Goal: Task Accomplishment & Management: Manage account settings

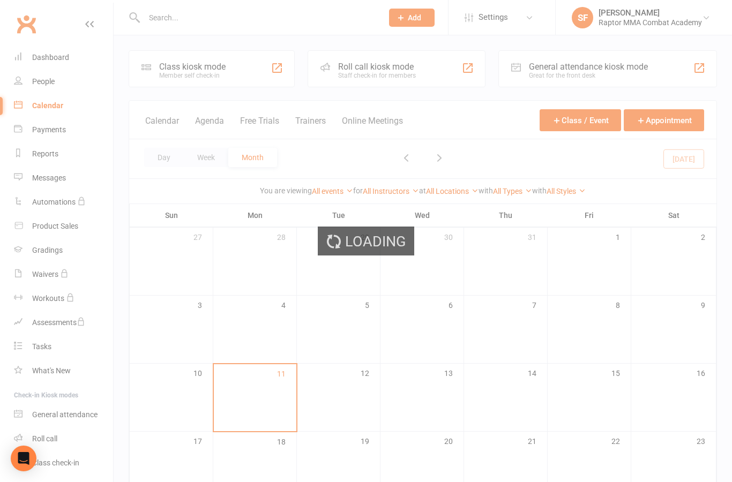
scroll to position [143, 0]
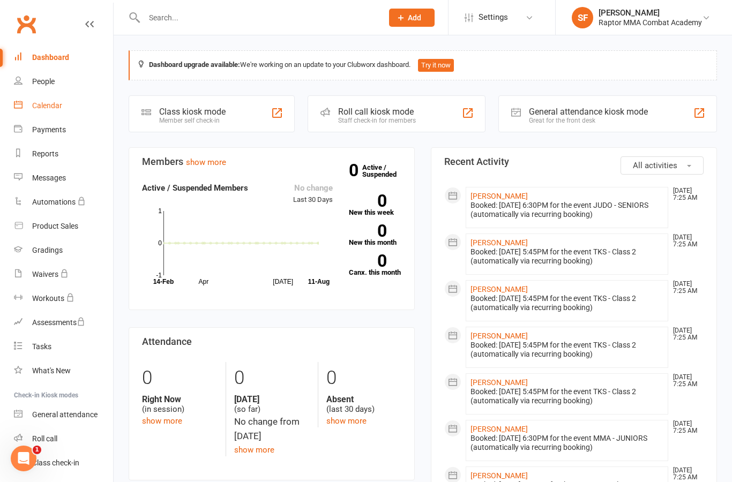
click at [56, 106] on div "Calendar" at bounding box center [47, 105] width 30 height 9
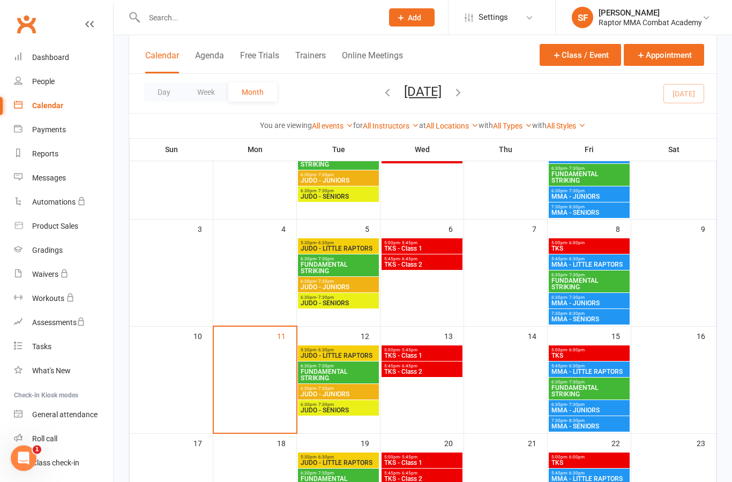
click at [602, 247] on span "TKS" at bounding box center [589, 249] width 77 height 6
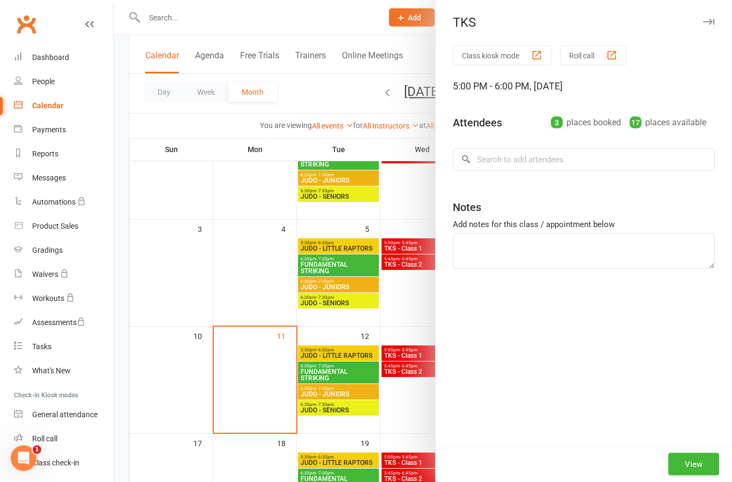
scroll to position [115, 0]
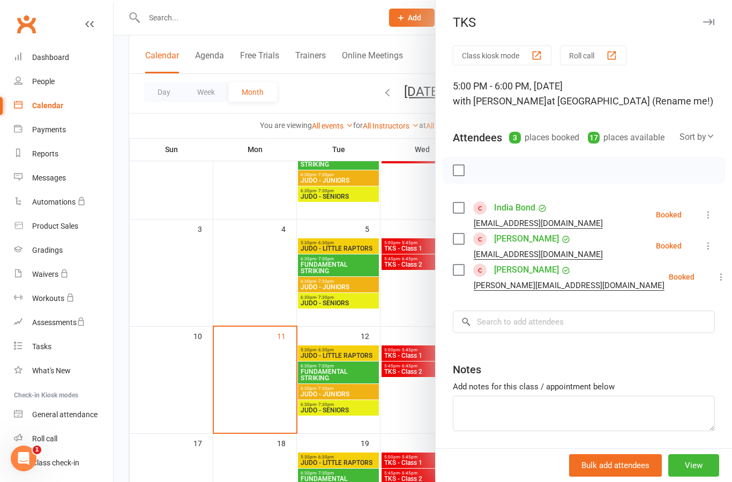
click at [716, 281] on icon at bounding box center [721, 277] width 11 height 11
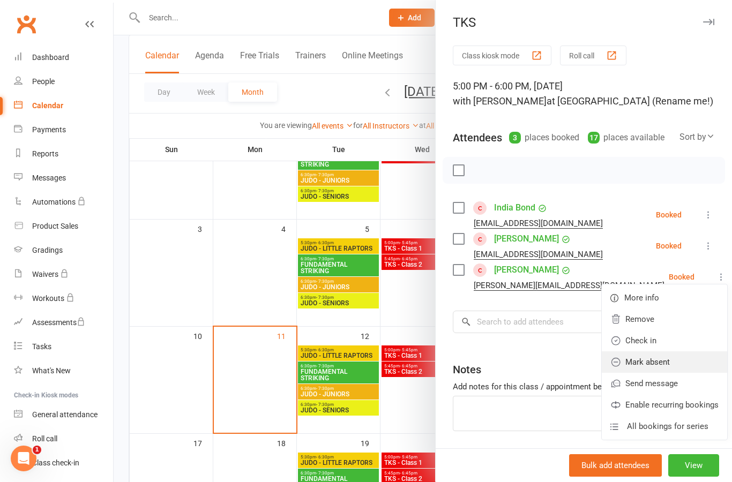
click at [681, 363] on link "Mark absent" at bounding box center [664, 362] width 125 height 21
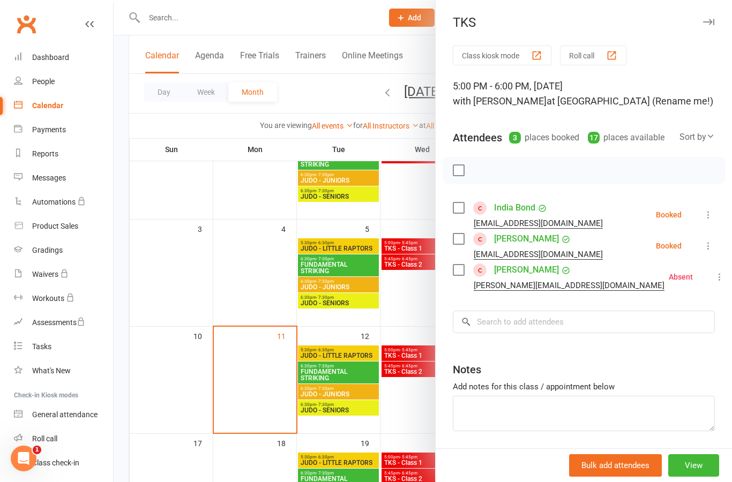
click at [719, 242] on div "Class kiosk mode Roll call 5:00 PM - 6:00 PM, [DATE] with [PERSON_NAME] at [GEO…" at bounding box center [584, 266] width 296 height 440
click at [712, 245] on icon at bounding box center [708, 246] width 11 height 11
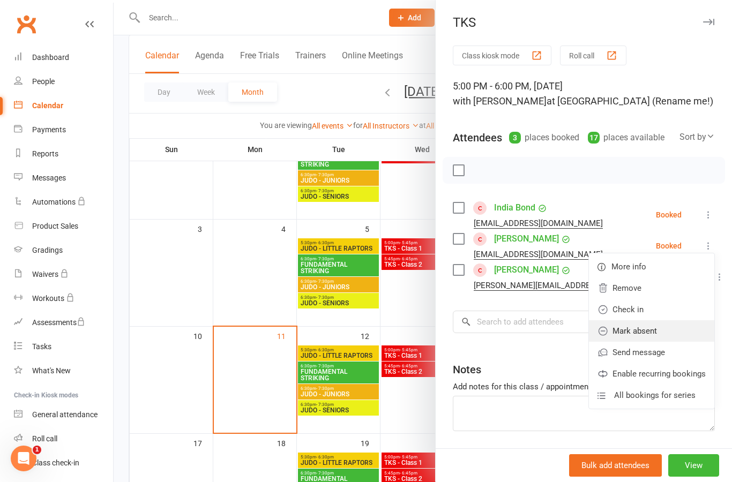
click at [679, 336] on link "Mark absent" at bounding box center [651, 331] width 125 height 21
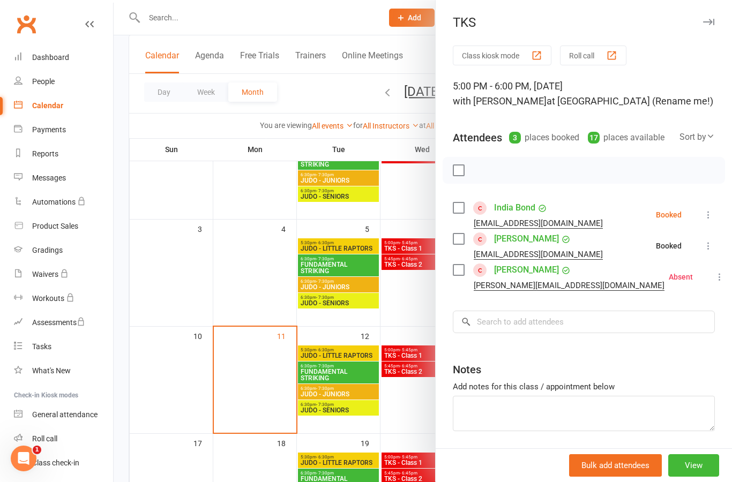
click at [718, 210] on div "Class kiosk mode Roll call 5:00 PM - 6:00 PM, [DATE] with [PERSON_NAME] at [GEO…" at bounding box center [584, 266] width 296 height 440
click at [718, 209] on div "Class kiosk mode Roll call 5:00 PM - 6:00 PM, [DATE] with [PERSON_NAME] at [GEO…" at bounding box center [584, 266] width 296 height 440
click at [715, 218] on button at bounding box center [708, 215] width 13 height 13
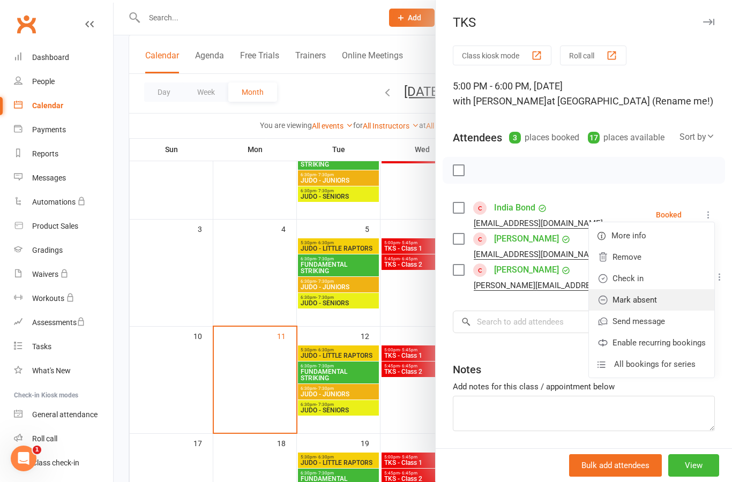
click at [676, 306] on link "Mark absent" at bounding box center [651, 299] width 125 height 21
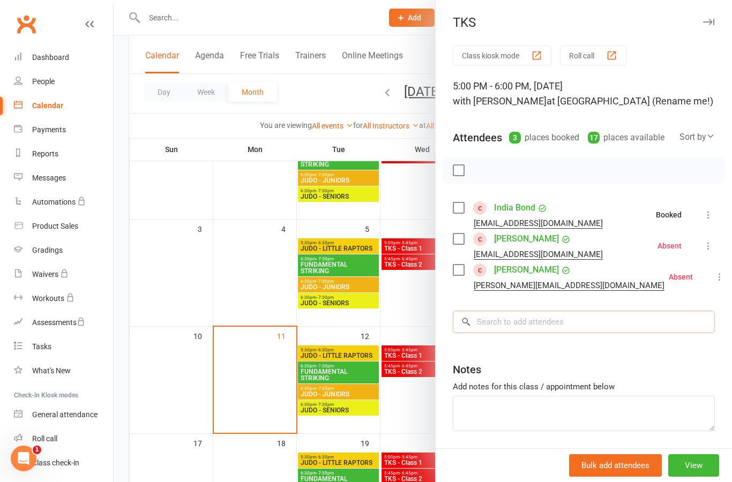
click at [627, 326] on input "search" at bounding box center [584, 322] width 262 height 23
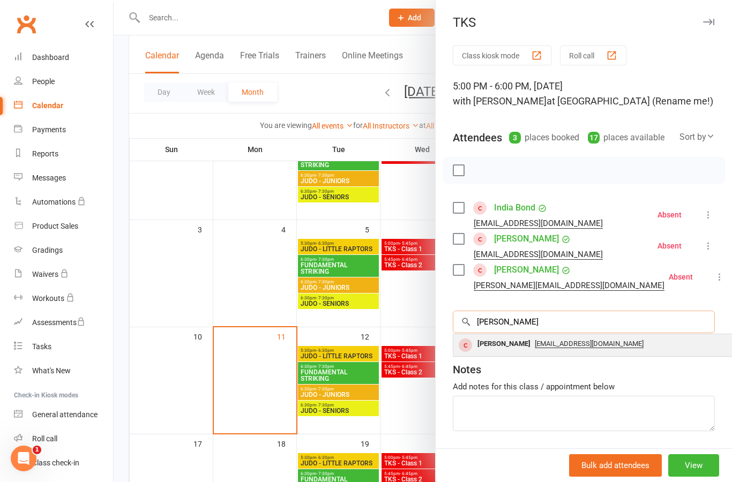
type input "[PERSON_NAME]"
click at [501, 345] on div "[PERSON_NAME]" at bounding box center [504, 345] width 62 height 16
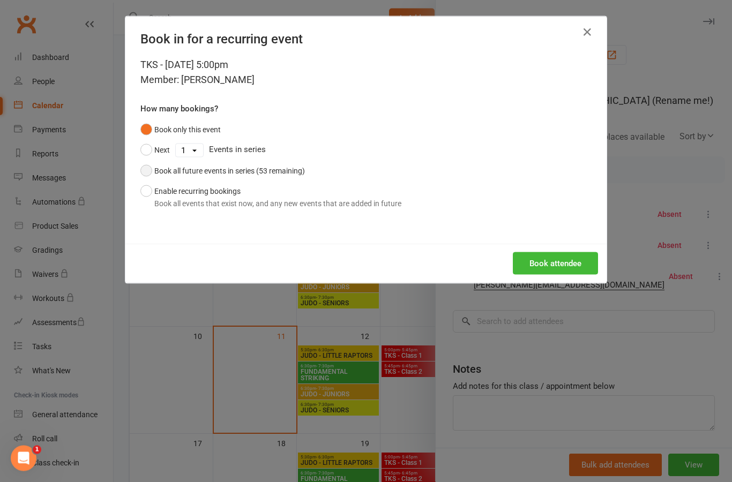
click at [297, 174] on div "Book all future events in series (53 remaining)" at bounding box center [229, 171] width 151 height 12
click at [574, 266] on button "Book attendee" at bounding box center [555, 263] width 85 height 23
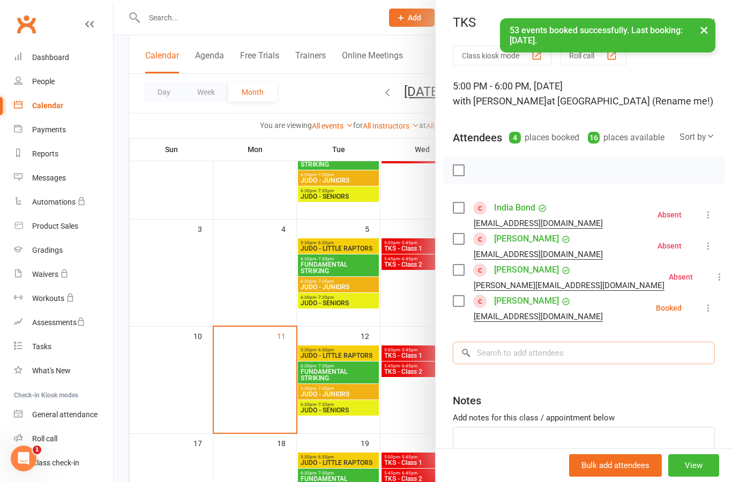
click at [630, 360] on input "search" at bounding box center [584, 353] width 262 height 23
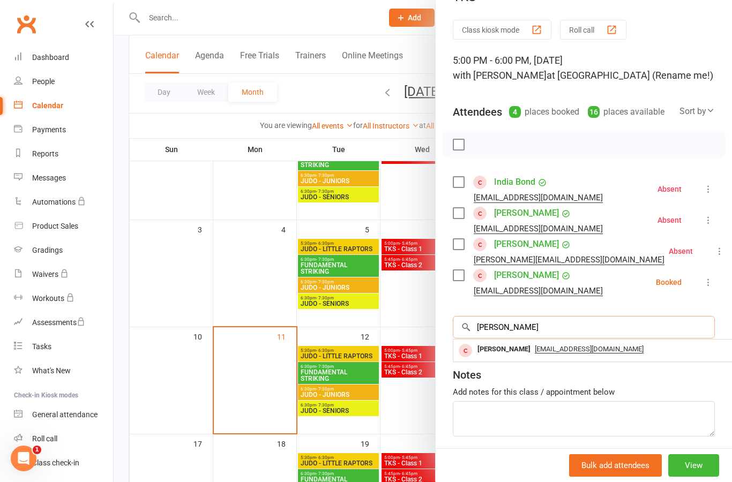
scroll to position [25, 0]
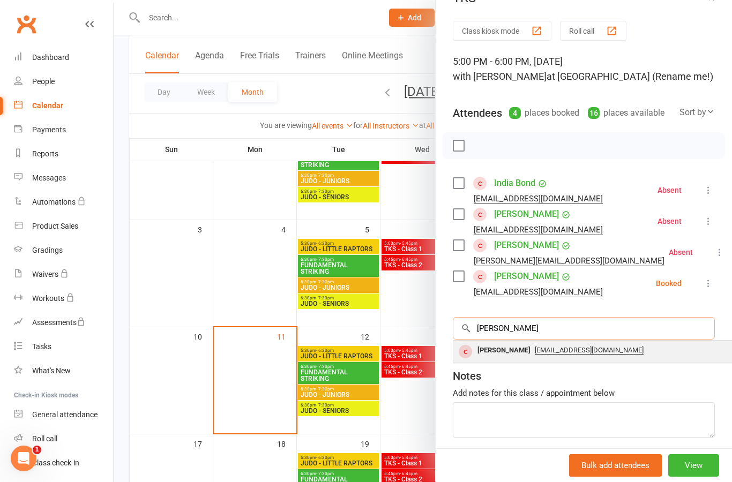
type input "[PERSON_NAME]"
click at [512, 356] on div "[PERSON_NAME]" at bounding box center [504, 351] width 62 height 16
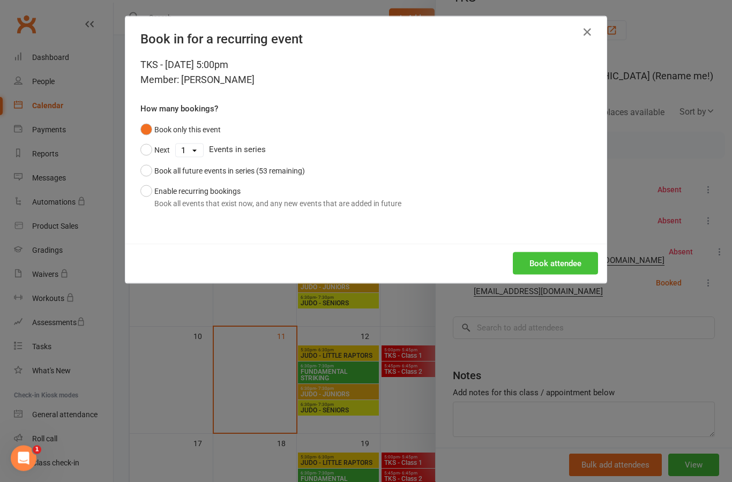
click at [586, 272] on button "Book attendee" at bounding box center [555, 263] width 85 height 23
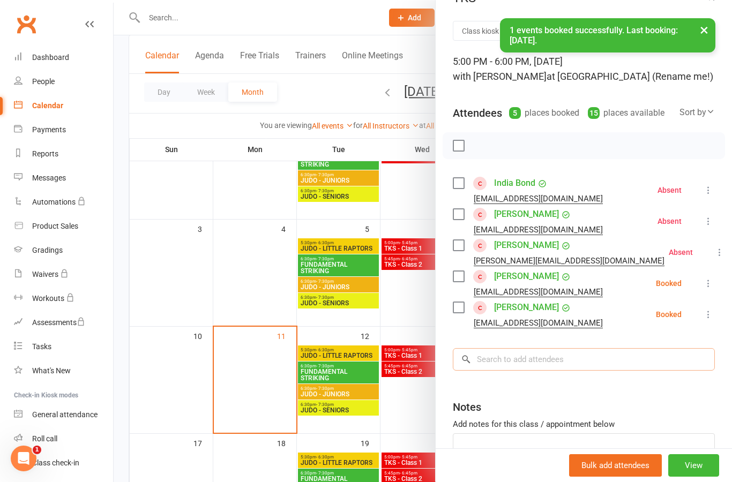
click at [608, 357] on input "search" at bounding box center [584, 359] width 262 height 23
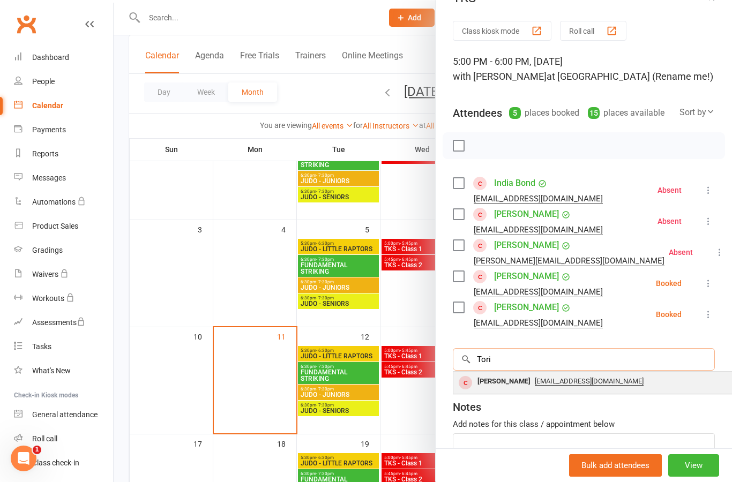
type input "Tori"
click at [505, 388] on div "[PERSON_NAME]" at bounding box center [504, 382] width 62 height 16
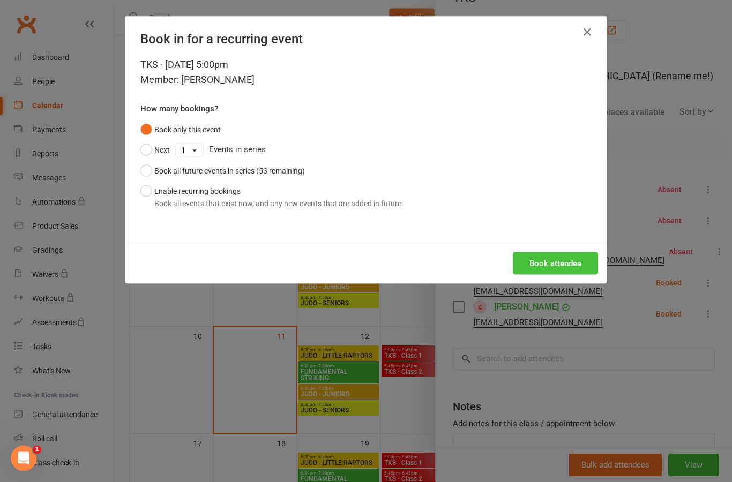
click at [580, 265] on button "Book attendee" at bounding box center [555, 263] width 85 height 23
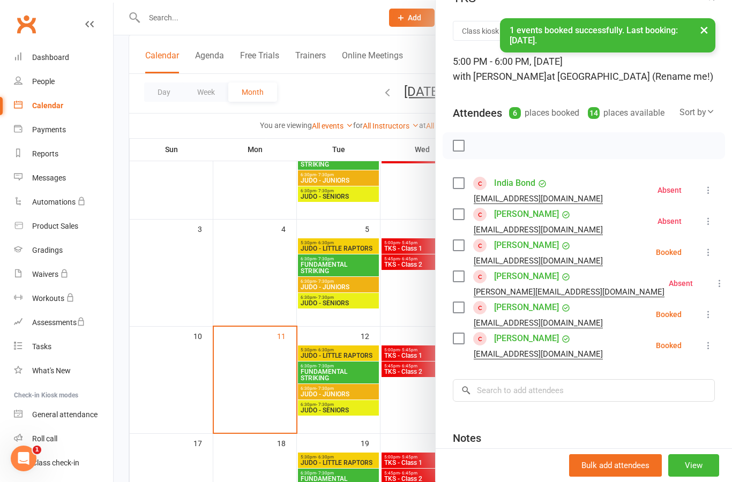
click at [711, 254] on icon at bounding box center [708, 252] width 11 height 11
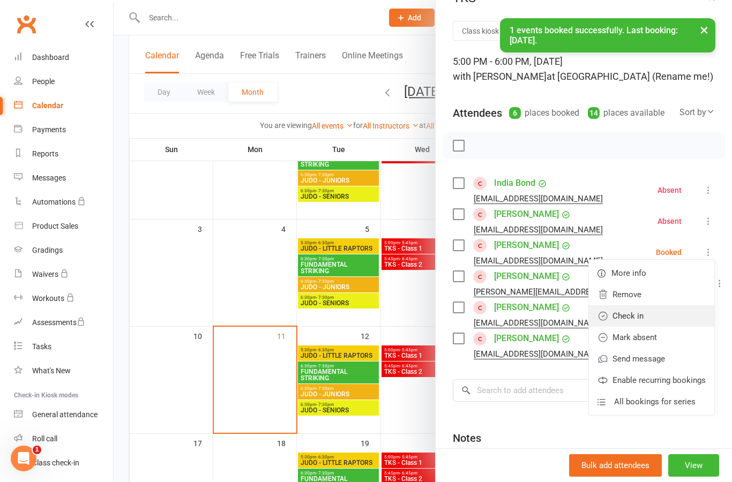
click at [679, 318] on link "Check in" at bounding box center [651, 316] width 125 height 21
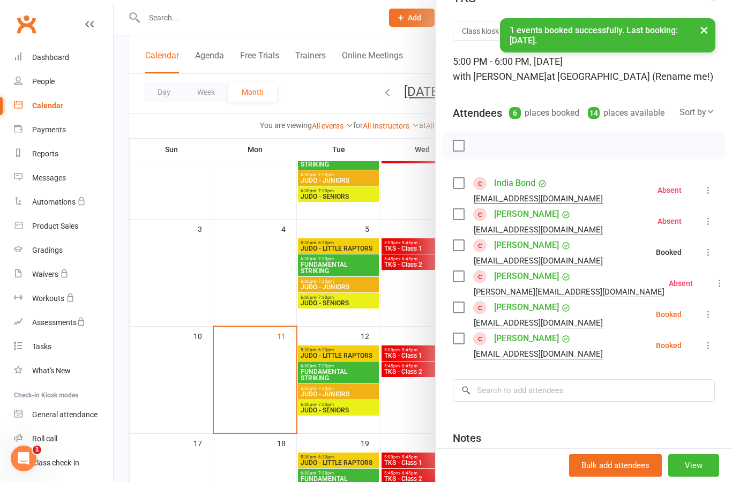
click at [712, 314] on icon at bounding box center [708, 314] width 11 height 11
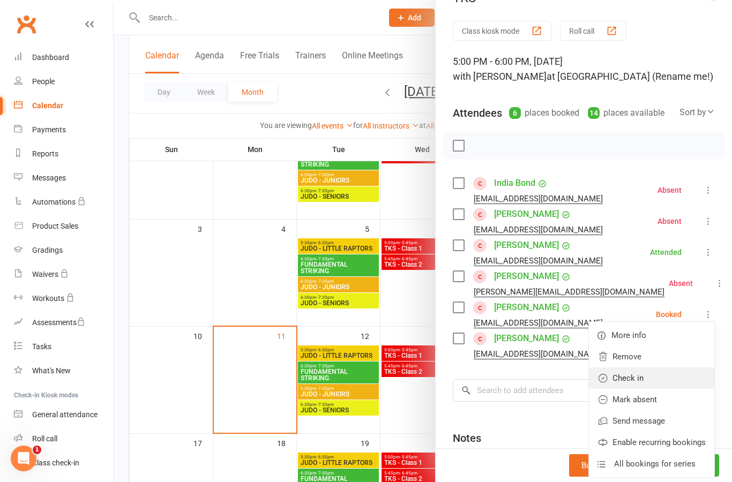
click at [678, 373] on link "Check in" at bounding box center [651, 378] width 125 height 21
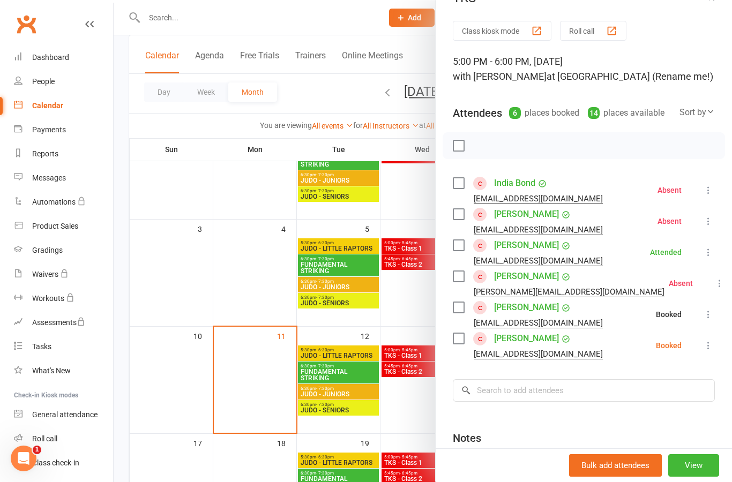
click at [714, 345] on icon at bounding box center [708, 345] width 11 height 11
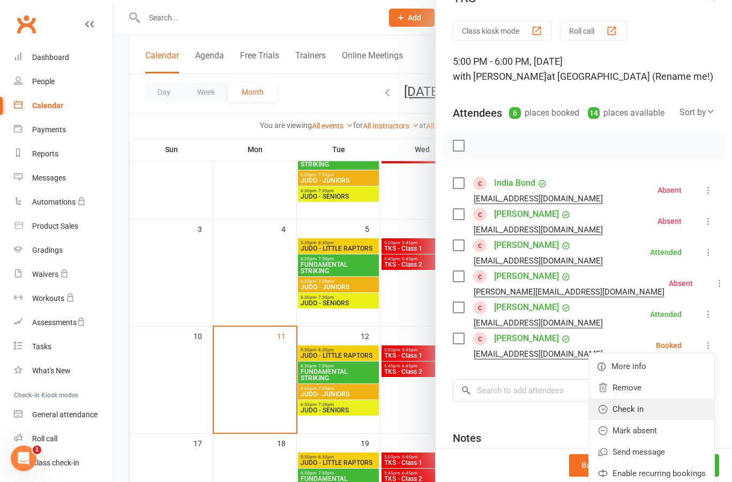
click at [679, 408] on link "Check in" at bounding box center [651, 409] width 125 height 21
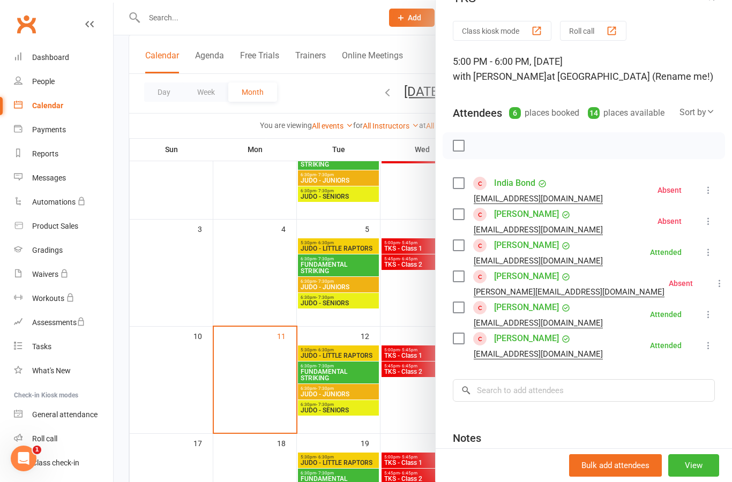
click at [415, 306] on div at bounding box center [423, 241] width 619 height 482
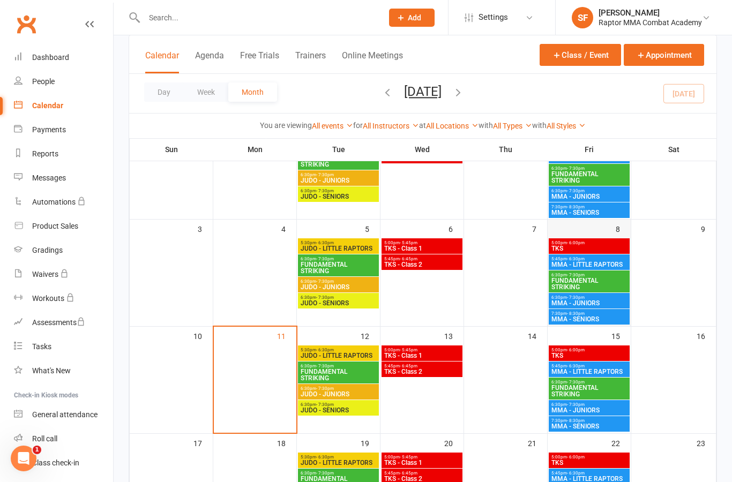
click at [613, 270] on div at bounding box center [589, 282] width 81 height 87
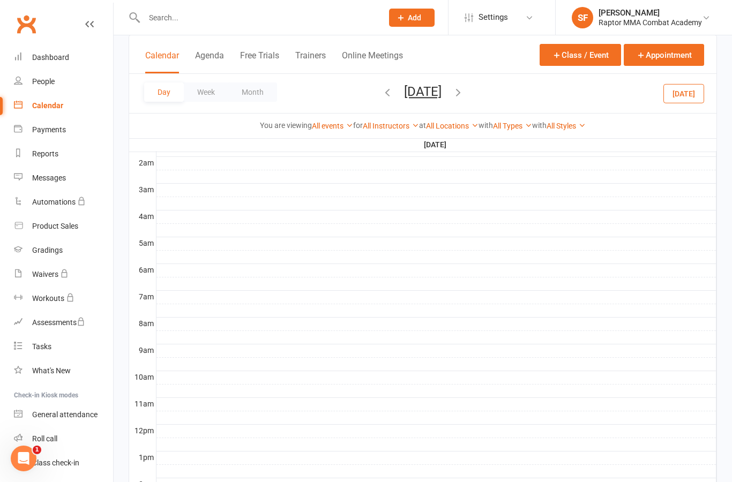
scroll to position [0, 0]
click at [56, 114] on link "Calendar" at bounding box center [63, 106] width 99 height 24
click at [255, 86] on button "Month" at bounding box center [252, 92] width 49 height 19
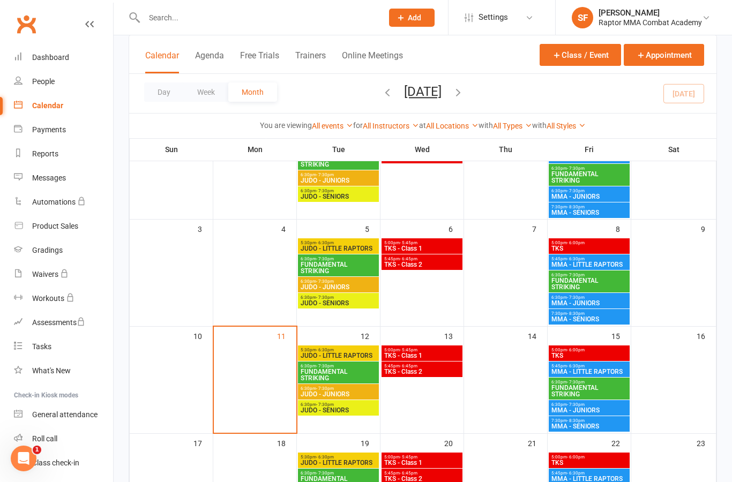
click at [609, 262] on span "MMA - LITTLE RAPTORS" at bounding box center [589, 265] width 77 height 6
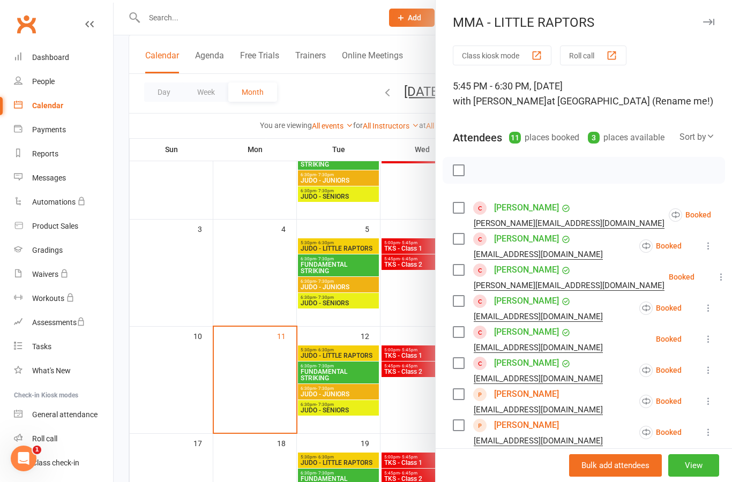
click at [732, 220] on icon at bounding box center [738, 215] width 11 height 11
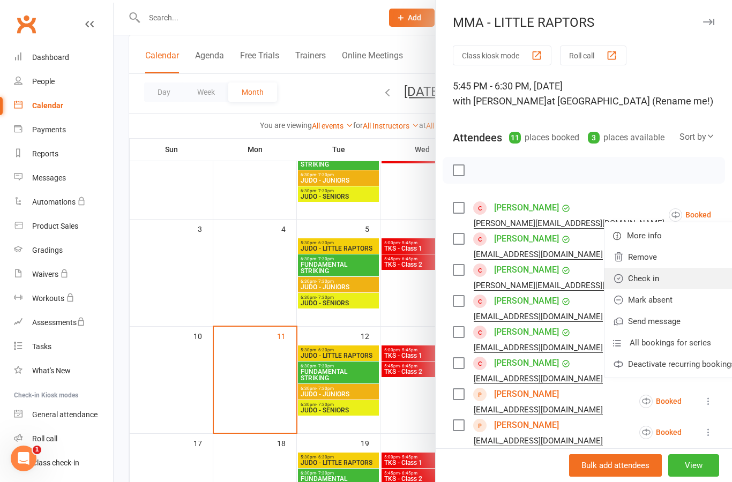
click at [670, 283] on link "Check in" at bounding box center [674, 278] width 139 height 21
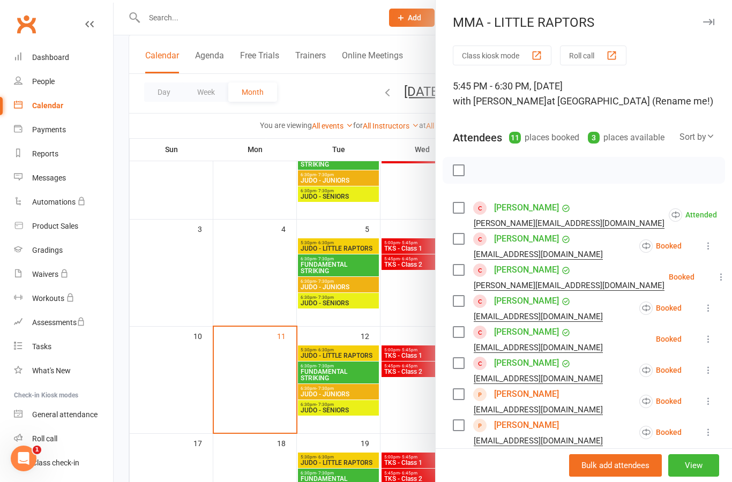
click at [713, 244] on icon at bounding box center [708, 246] width 11 height 11
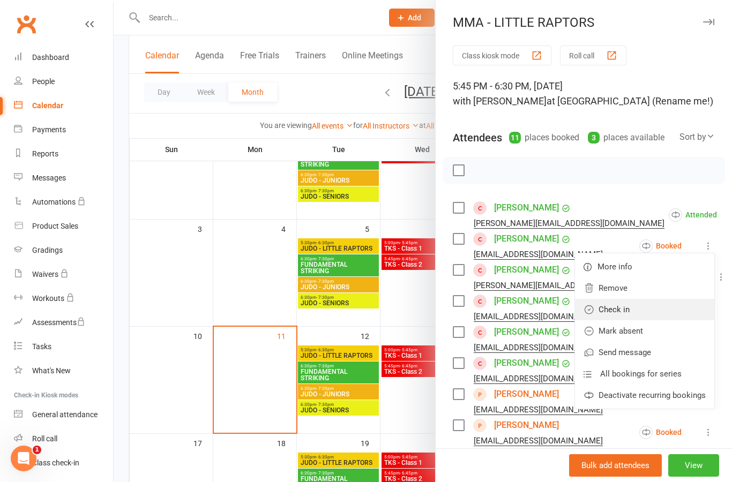
click at [672, 314] on link "Check in" at bounding box center [644, 309] width 139 height 21
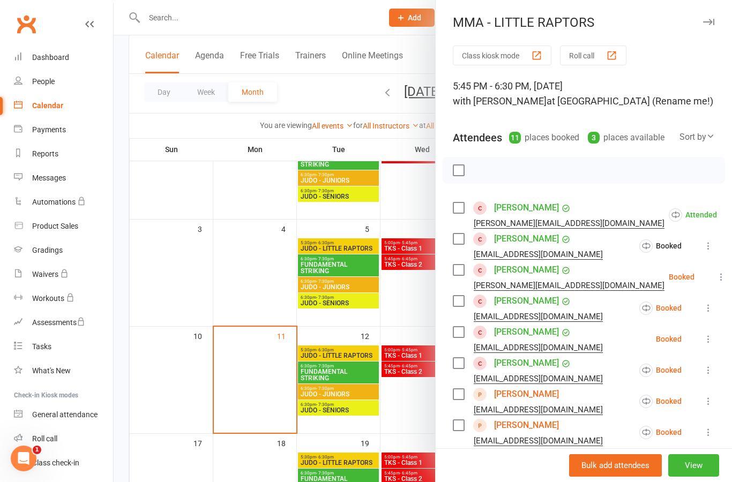
click at [716, 274] on icon at bounding box center [721, 277] width 11 height 11
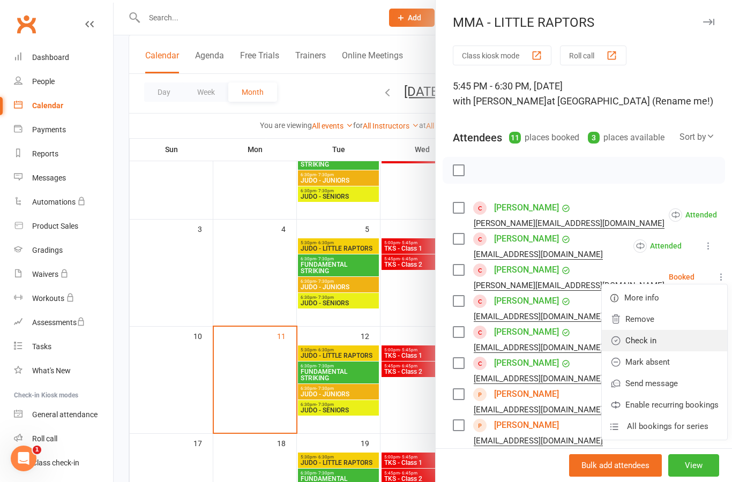
click at [675, 341] on link "Check in" at bounding box center [664, 340] width 125 height 21
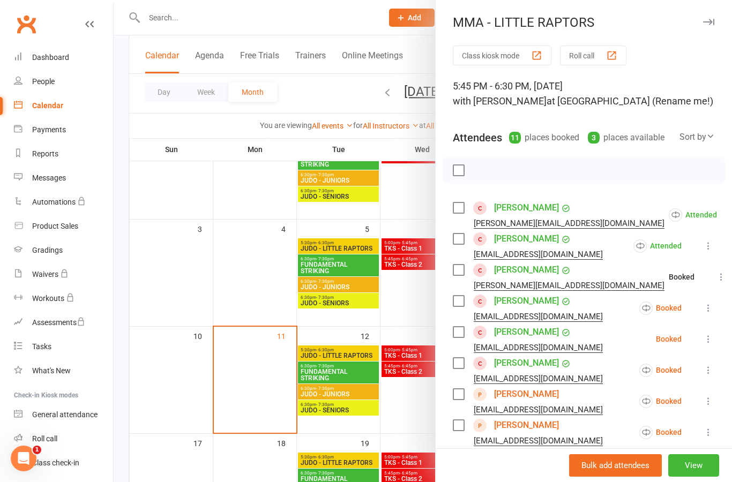
click at [711, 313] on icon at bounding box center [708, 308] width 11 height 11
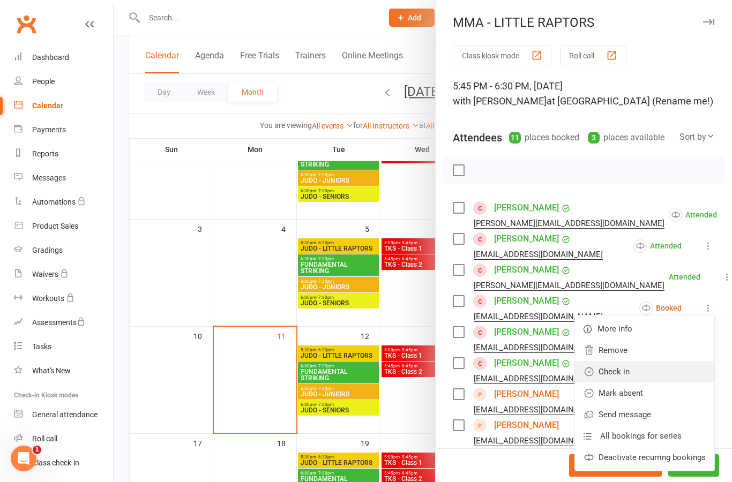
click at [682, 374] on link "Check in" at bounding box center [644, 371] width 139 height 21
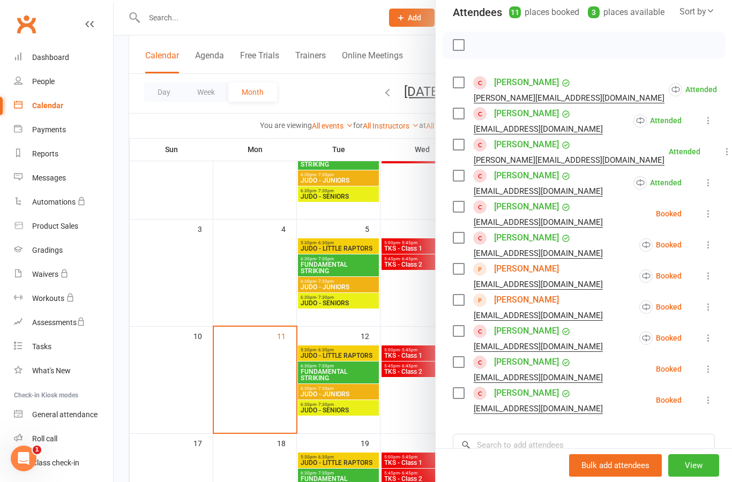
scroll to position [126, 0]
click at [714, 215] on icon at bounding box center [708, 213] width 11 height 11
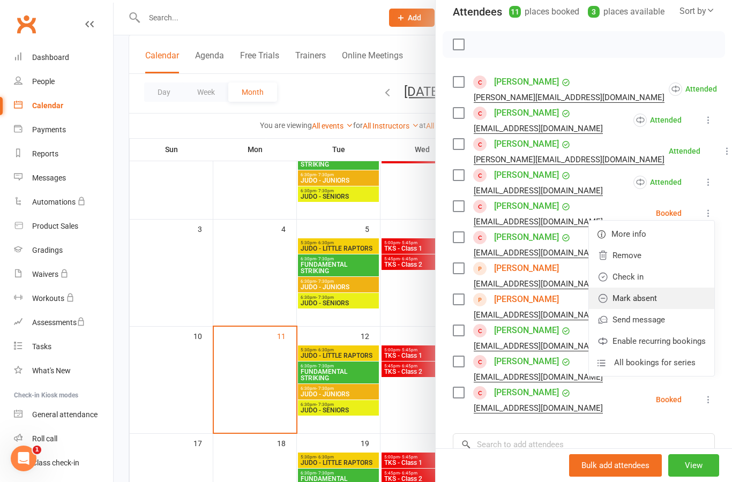
click at [676, 299] on link "Mark absent" at bounding box center [651, 298] width 125 height 21
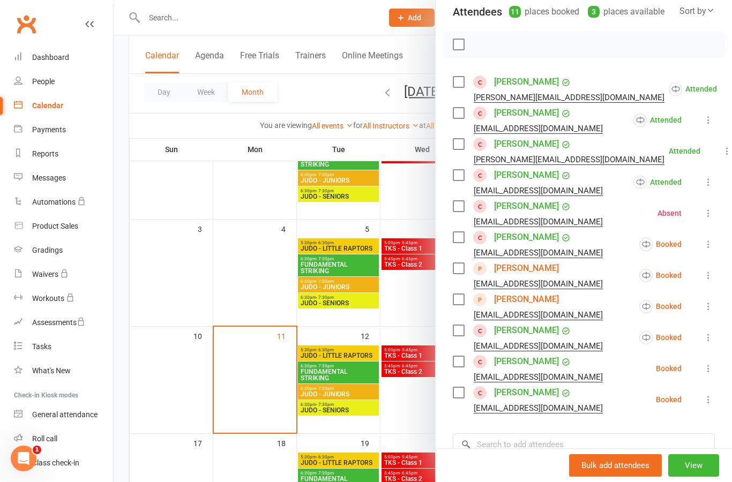
click at [712, 246] on icon at bounding box center [708, 244] width 11 height 11
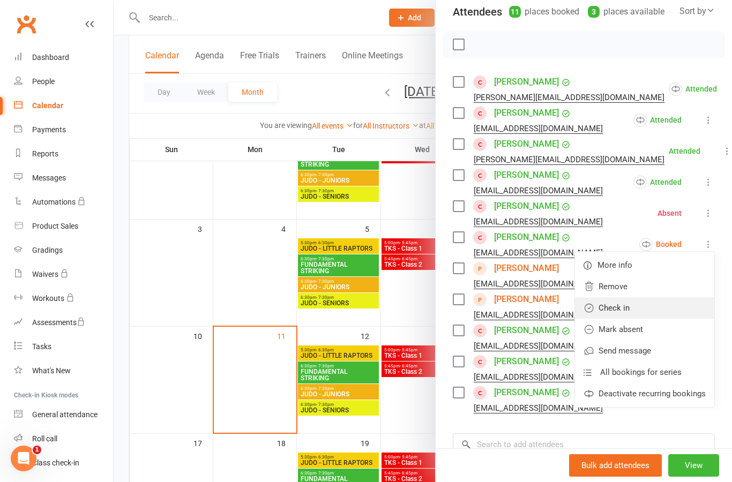
click at [665, 311] on link "Check in" at bounding box center [644, 308] width 139 height 21
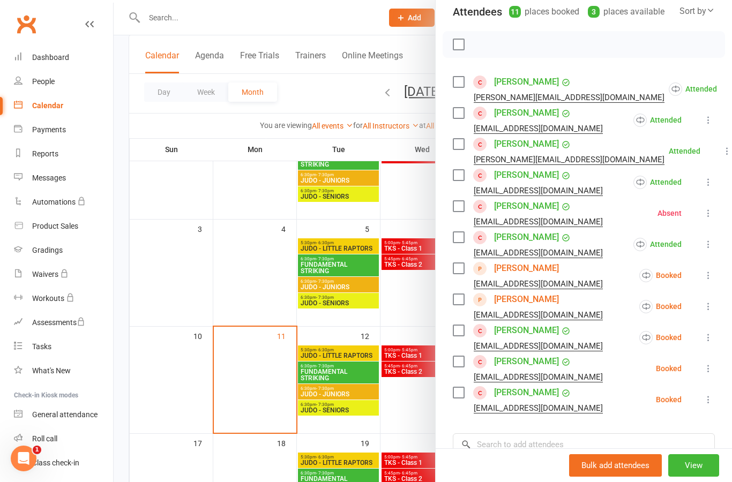
click at [709, 277] on icon at bounding box center [708, 275] width 11 height 11
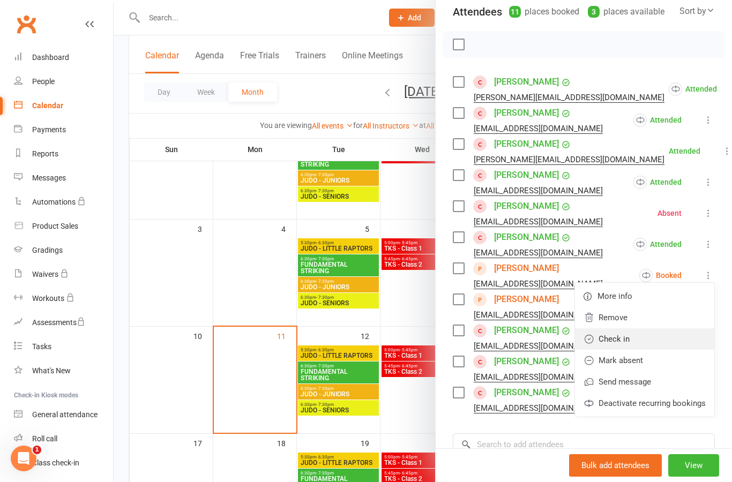
click at [675, 344] on link "Check in" at bounding box center [644, 339] width 139 height 21
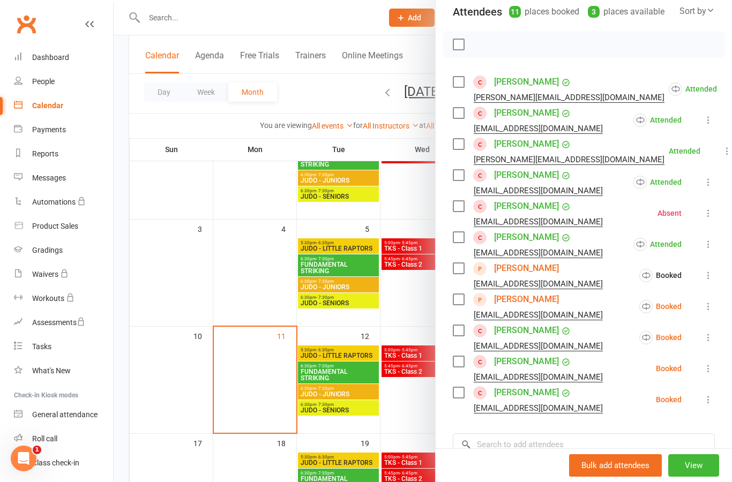
click at [710, 309] on icon at bounding box center [708, 306] width 11 height 11
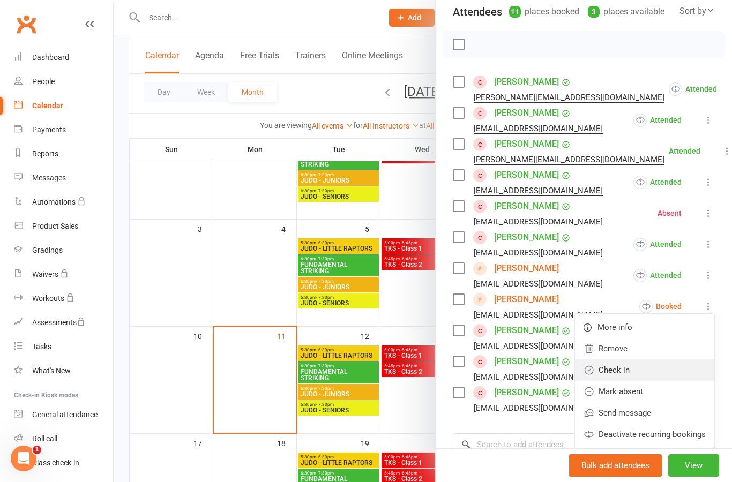
click at [676, 377] on link "Check in" at bounding box center [644, 370] width 139 height 21
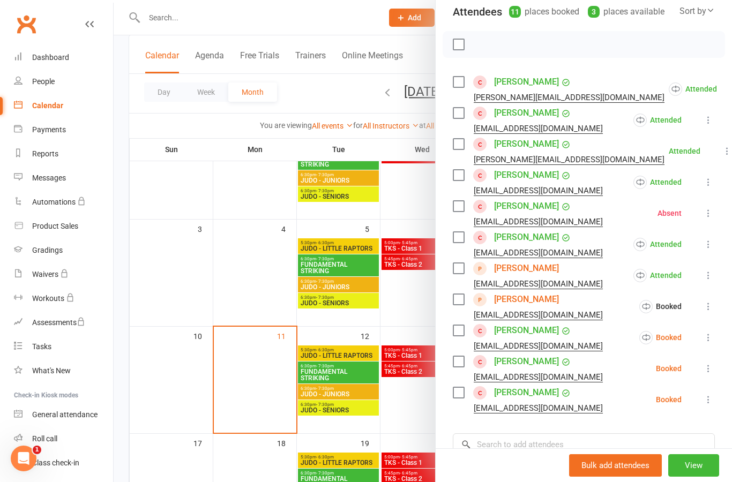
click at [712, 340] on icon at bounding box center [708, 337] width 11 height 11
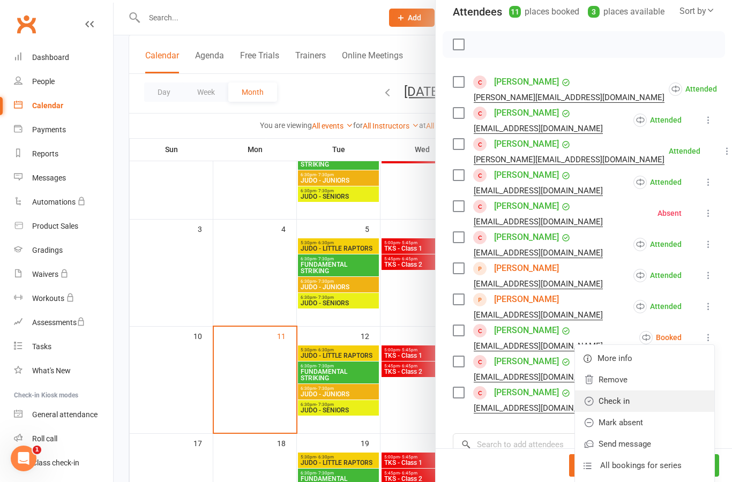
click at [688, 405] on link "Check in" at bounding box center [644, 401] width 139 height 21
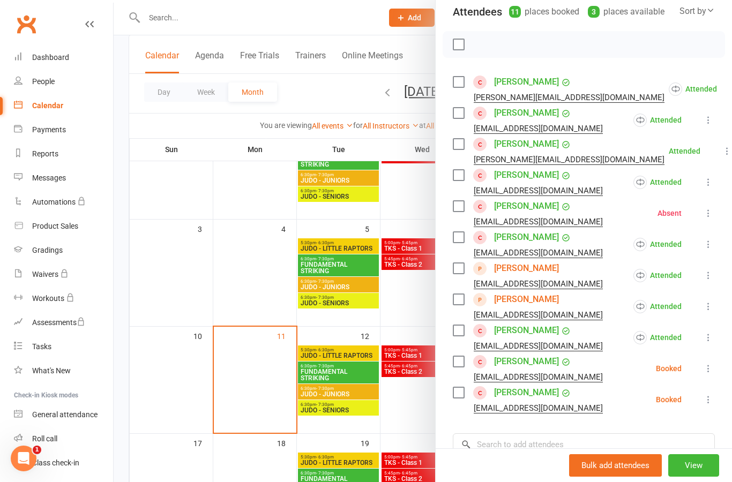
click at [714, 337] on icon at bounding box center [708, 337] width 11 height 11
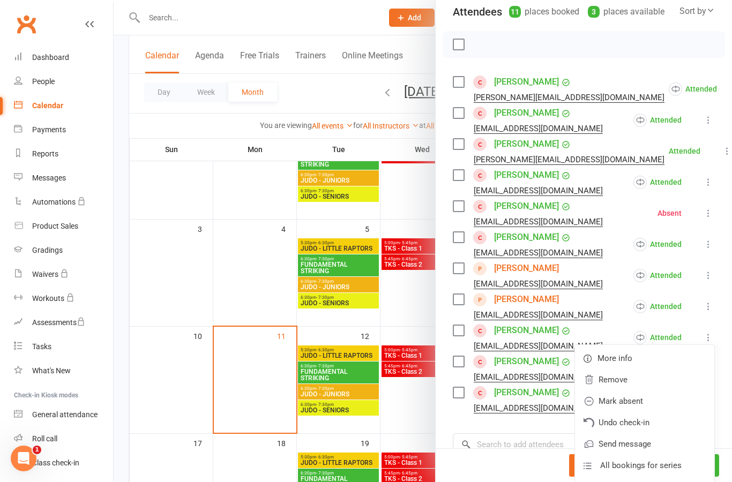
click at [634, 287] on li "[PERSON_NAME] [PERSON_NAME][EMAIL_ADDRESS][DOMAIN_NAME] Attended More info Remo…" at bounding box center [584, 275] width 262 height 31
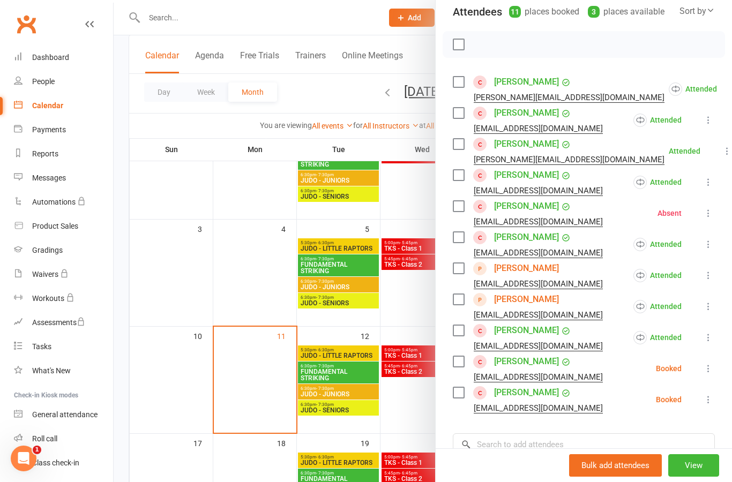
click at [714, 369] on icon at bounding box center [708, 368] width 11 height 11
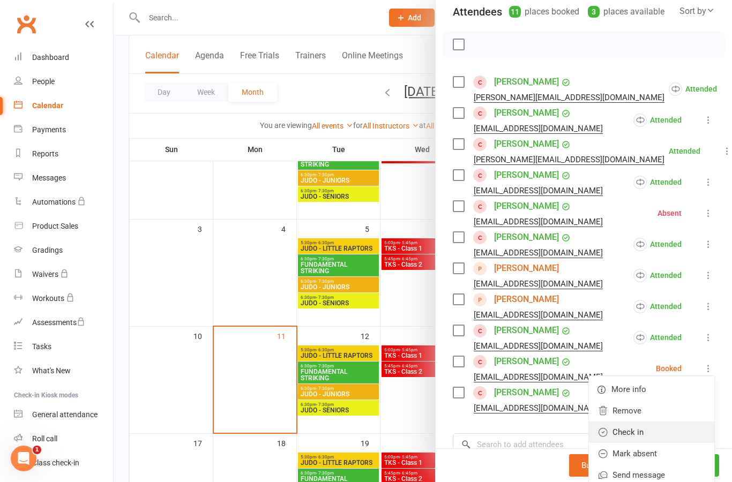
click at [696, 435] on link "Check in" at bounding box center [651, 432] width 125 height 21
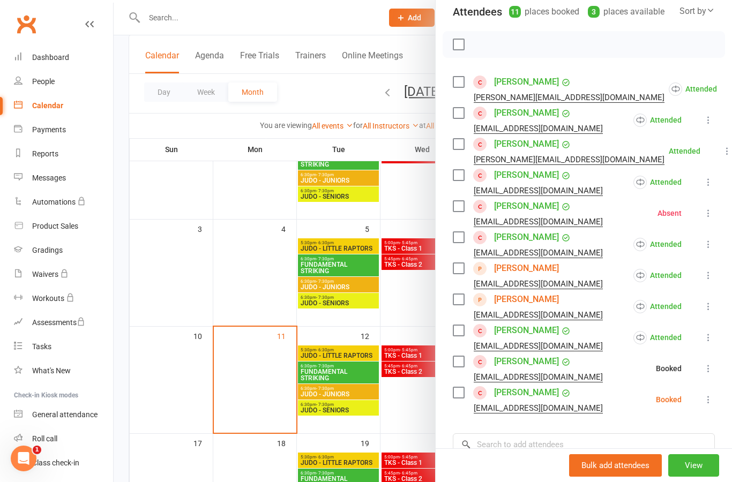
click at [720, 398] on div "Class kiosk mode Roll call 5:45 PM - 6:30 PM, [DATE] with [PERSON_NAME] at [GEO…" at bounding box center [584, 264] width 296 height 688
click at [710, 405] on icon at bounding box center [708, 400] width 11 height 11
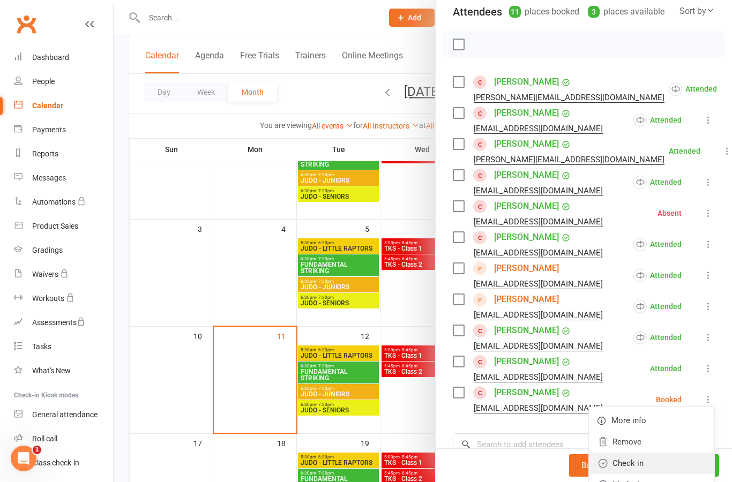
click at [687, 463] on link "Check in" at bounding box center [651, 463] width 125 height 21
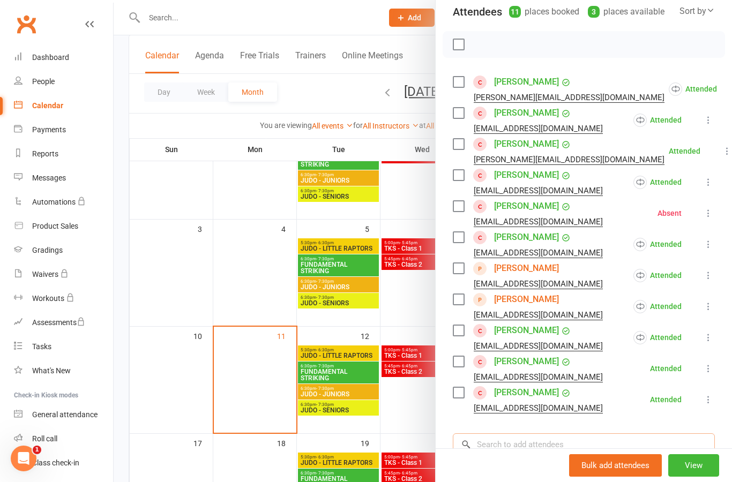
click at [684, 447] on input "search" at bounding box center [584, 445] width 262 height 23
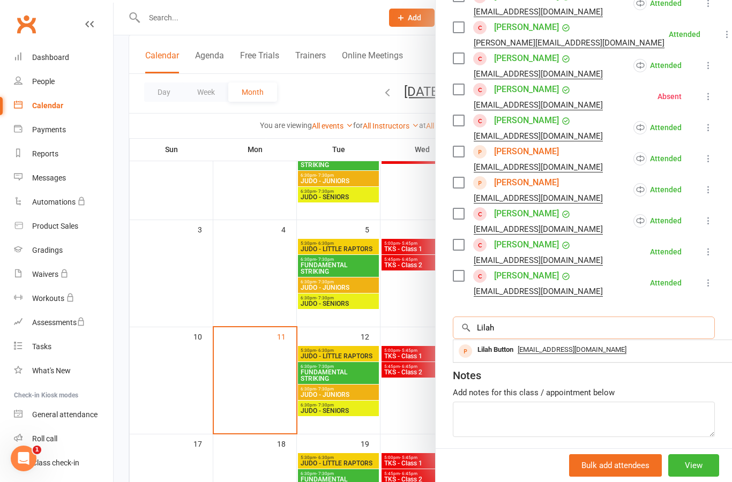
scroll to position [242, 0]
type input "Lilah"
click at [506, 358] on div "Lilah Button" at bounding box center [495, 351] width 44 height 16
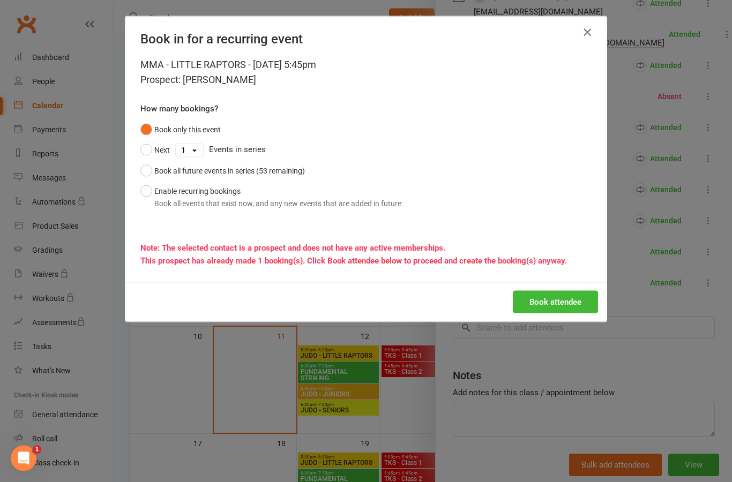
click at [594, 38] on button "button" at bounding box center [587, 32] width 17 height 17
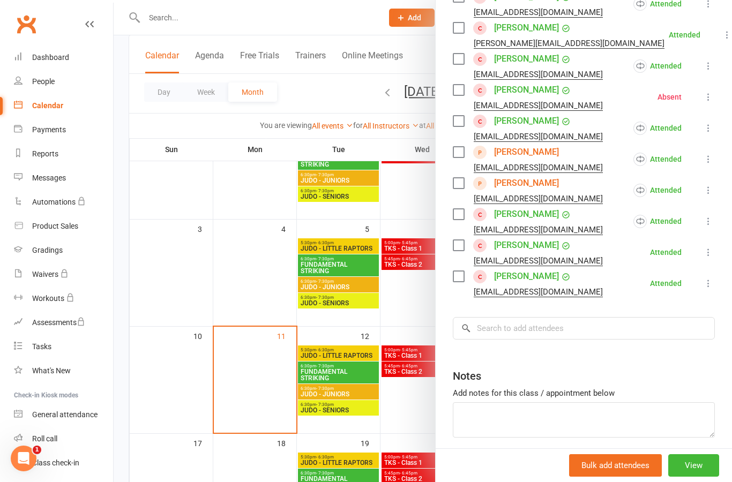
click at [406, 308] on div at bounding box center [423, 241] width 619 height 482
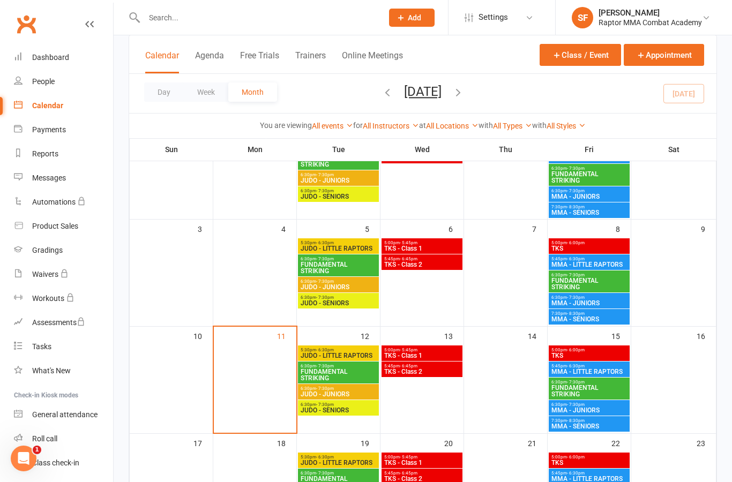
click at [616, 284] on span "FUNDAMENTAL STRIKING" at bounding box center [589, 284] width 77 height 13
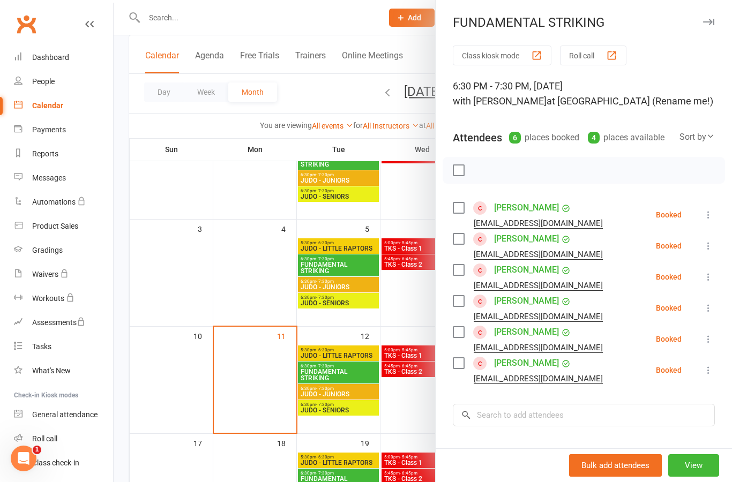
click at [709, 214] on icon at bounding box center [708, 215] width 11 height 11
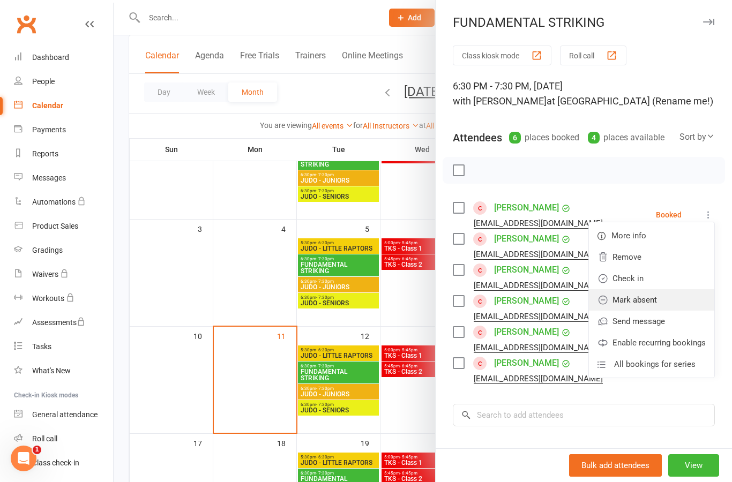
click at [684, 296] on link "Mark absent" at bounding box center [651, 299] width 125 height 21
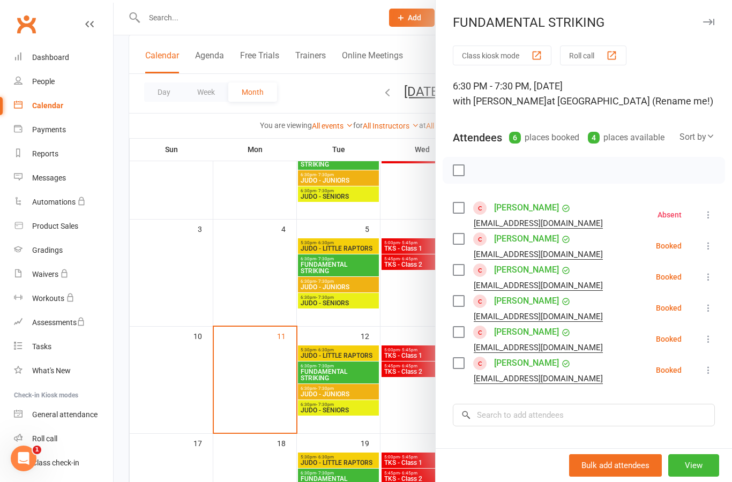
click at [714, 247] on icon at bounding box center [708, 246] width 11 height 11
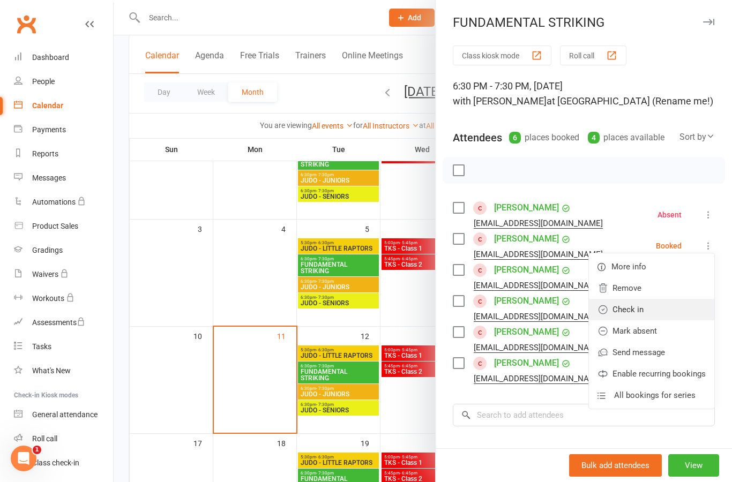
click at [685, 308] on link "Check in" at bounding box center [651, 309] width 125 height 21
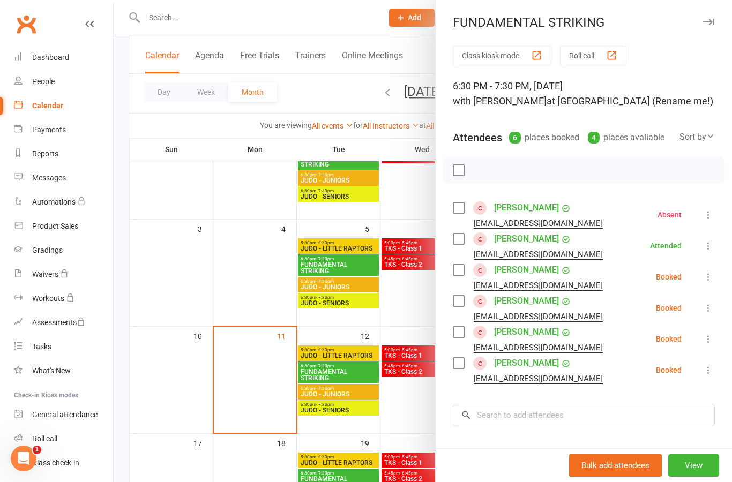
click at [714, 281] on icon at bounding box center [708, 277] width 11 height 11
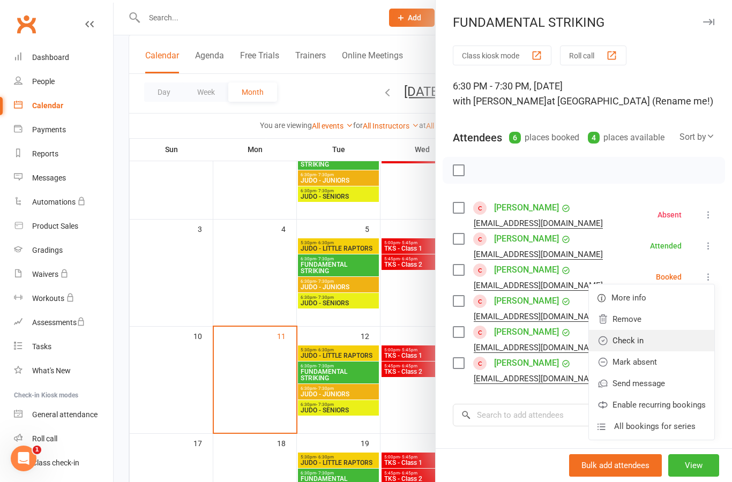
click at [683, 344] on link "Check in" at bounding box center [651, 340] width 125 height 21
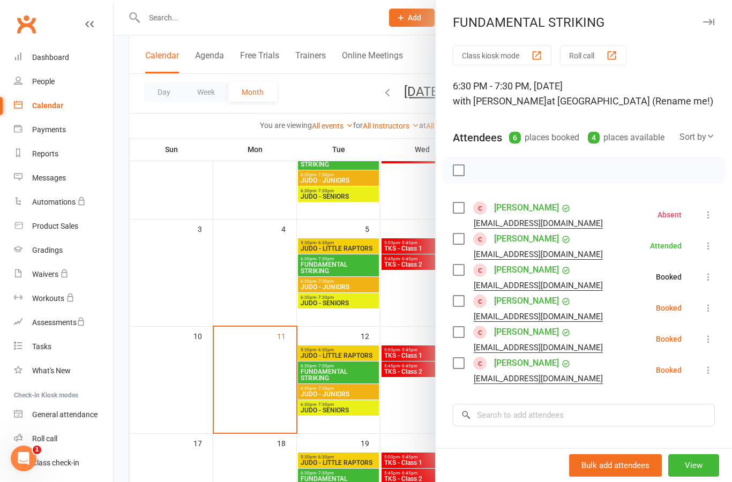
click at [710, 311] on icon at bounding box center [708, 308] width 11 height 11
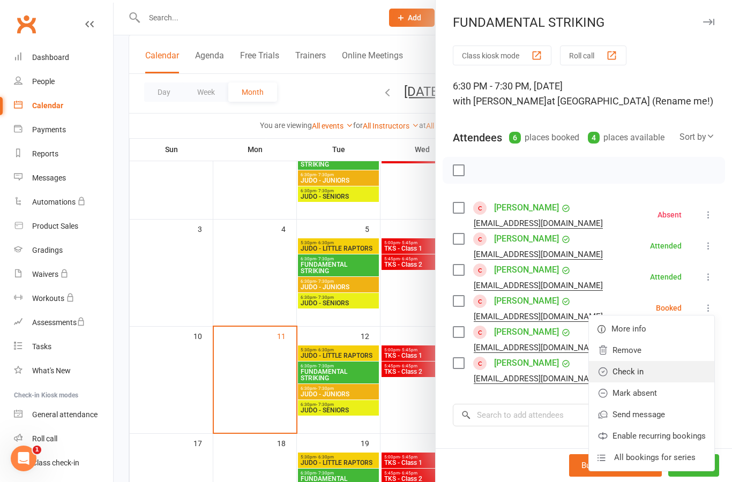
click at [692, 374] on link "Check in" at bounding box center [651, 371] width 125 height 21
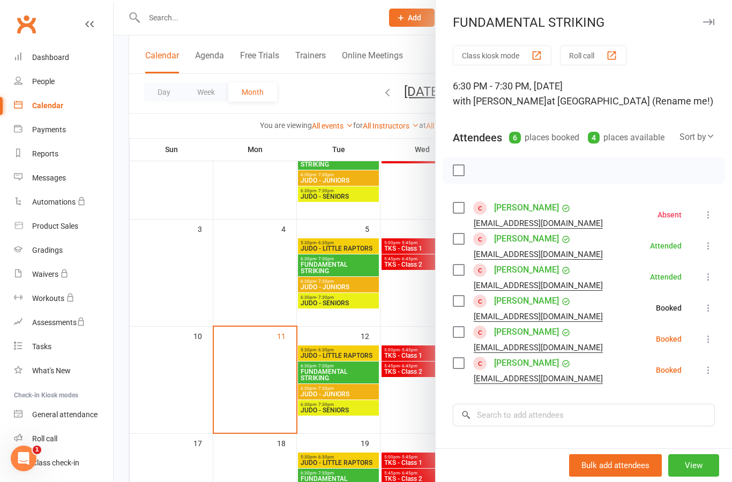
click at [713, 341] on icon at bounding box center [708, 339] width 11 height 11
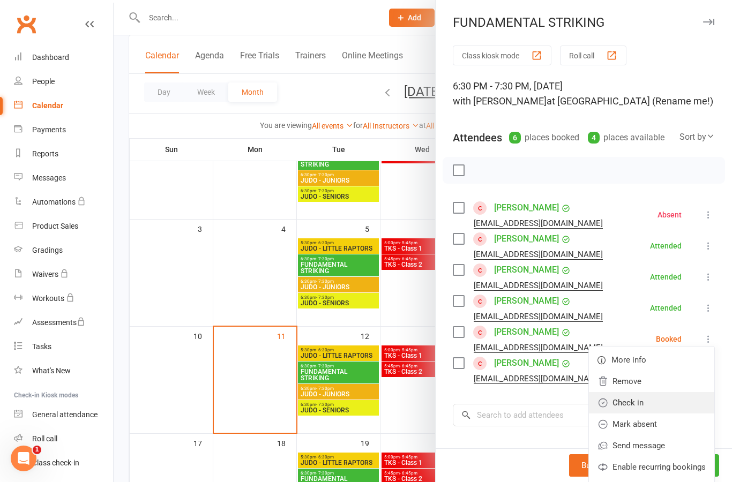
click at [695, 406] on link "Check in" at bounding box center [651, 402] width 125 height 21
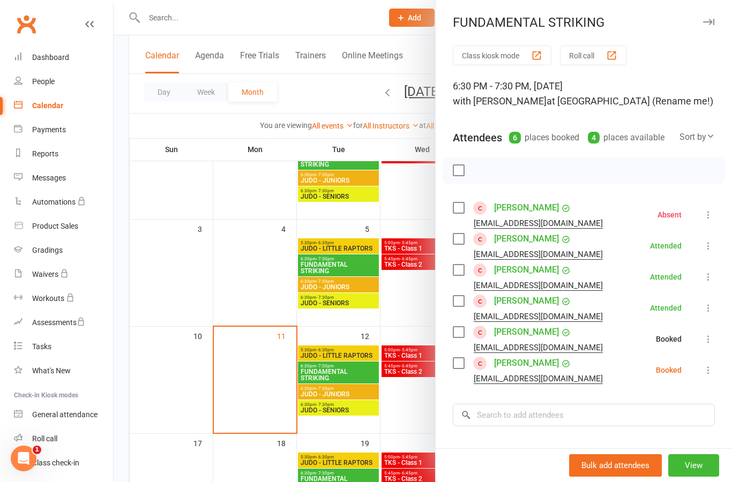
click at [712, 375] on icon at bounding box center [708, 370] width 11 height 11
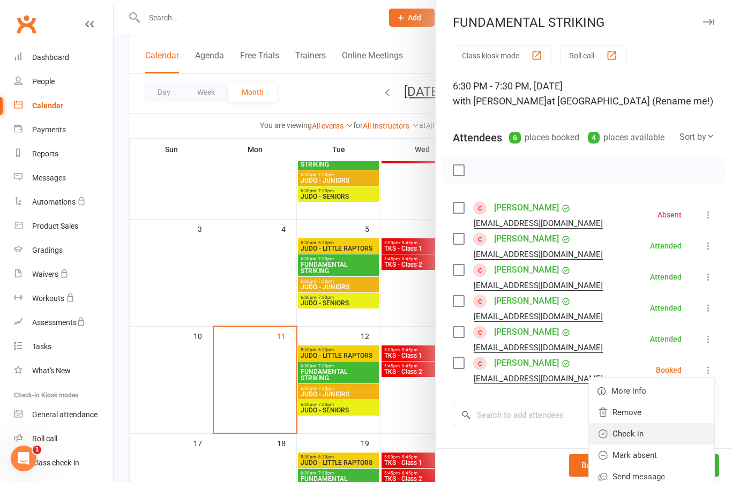
click at [681, 436] on link "Check in" at bounding box center [651, 433] width 125 height 21
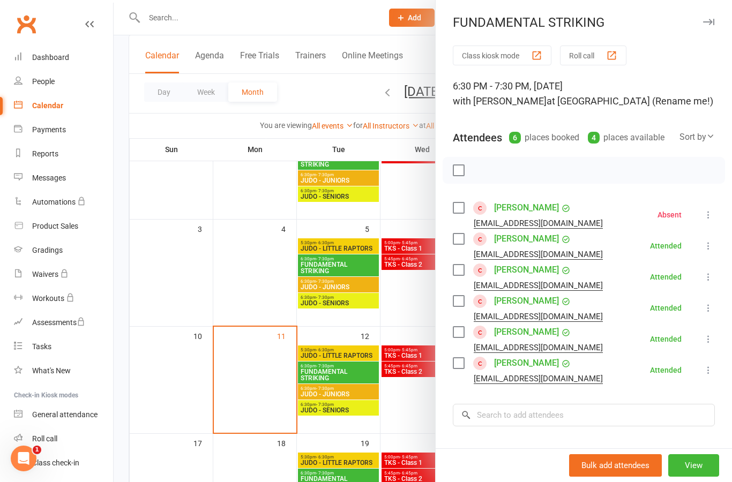
click at [417, 310] on div at bounding box center [423, 241] width 619 height 482
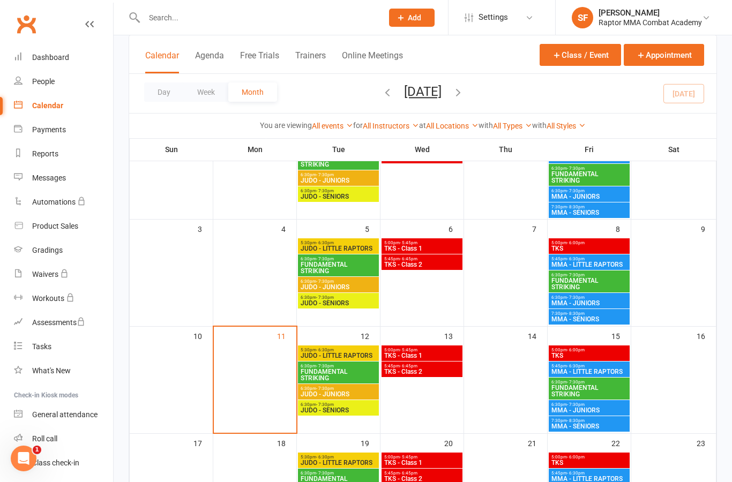
click at [609, 301] on span "MMA - JUNIORS" at bounding box center [589, 303] width 77 height 6
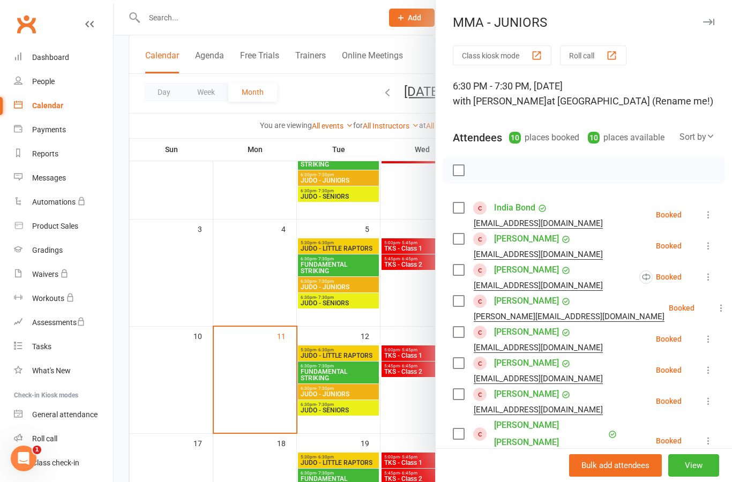
click at [712, 212] on icon at bounding box center [708, 215] width 11 height 11
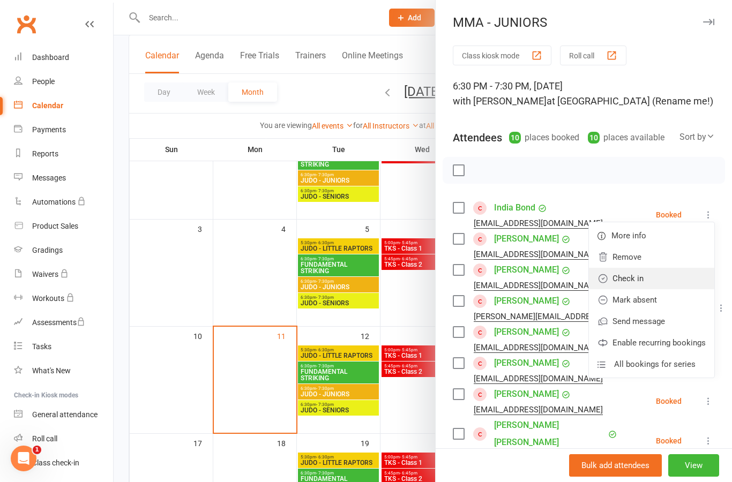
click at [692, 277] on link "Check in" at bounding box center [651, 278] width 125 height 21
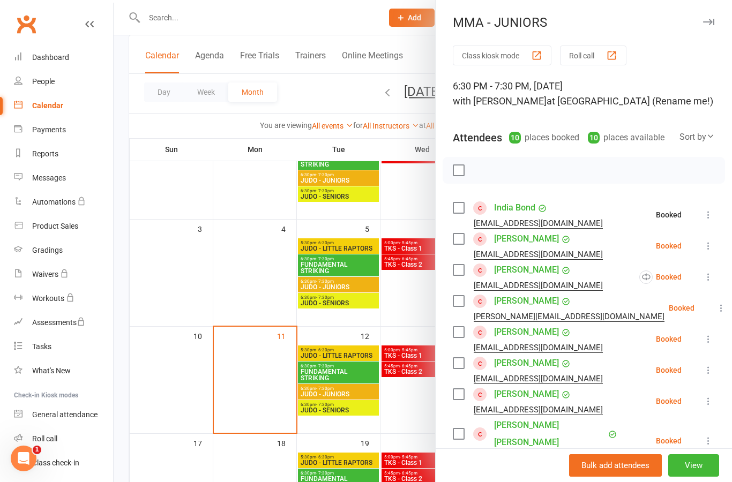
click at [715, 250] on button at bounding box center [708, 246] width 13 height 13
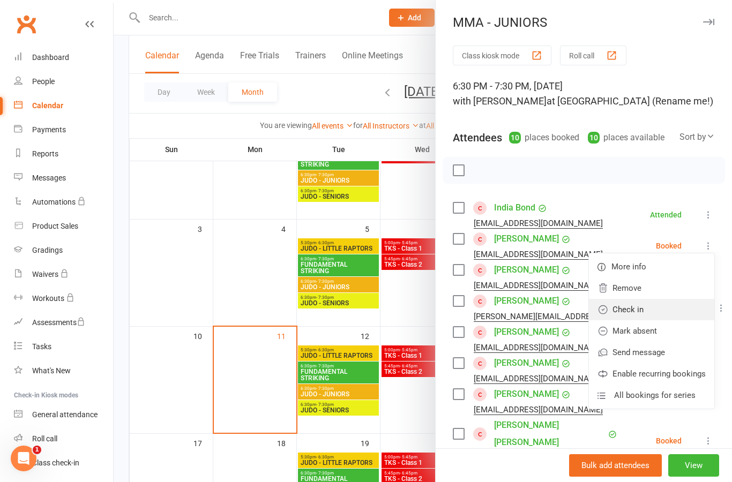
click at [691, 309] on link "Check in" at bounding box center [651, 309] width 125 height 21
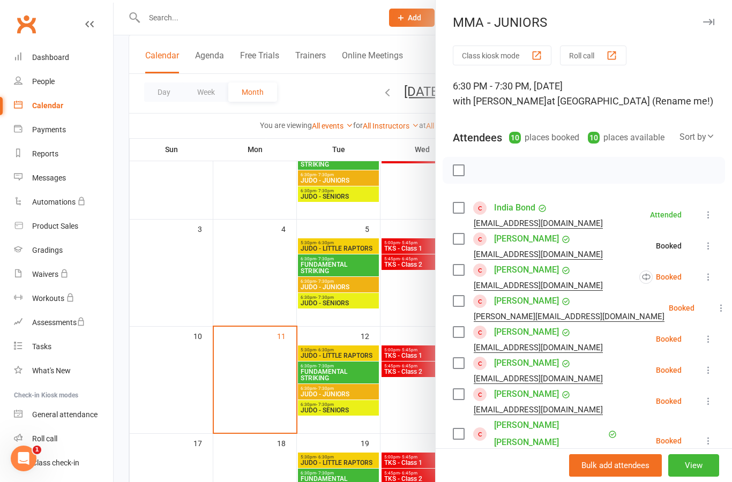
click at [712, 280] on icon at bounding box center [708, 277] width 11 height 11
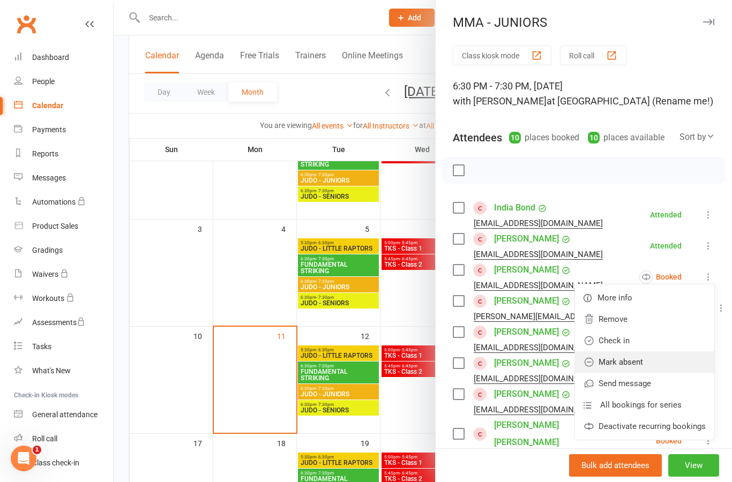
click at [675, 366] on link "Mark absent" at bounding box center [644, 362] width 139 height 21
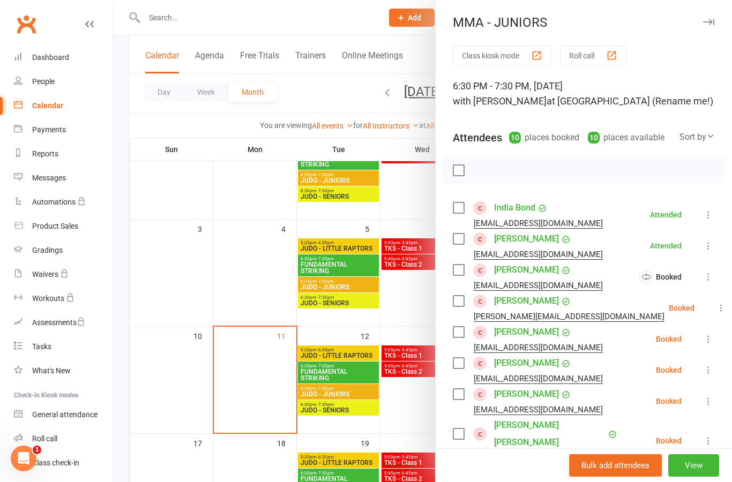
click at [716, 309] on icon at bounding box center [721, 308] width 11 height 11
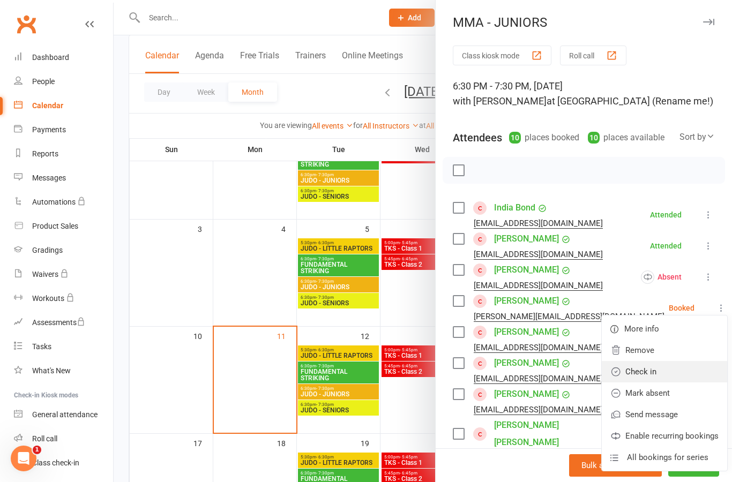
click at [676, 374] on link "Check in" at bounding box center [664, 371] width 125 height 21
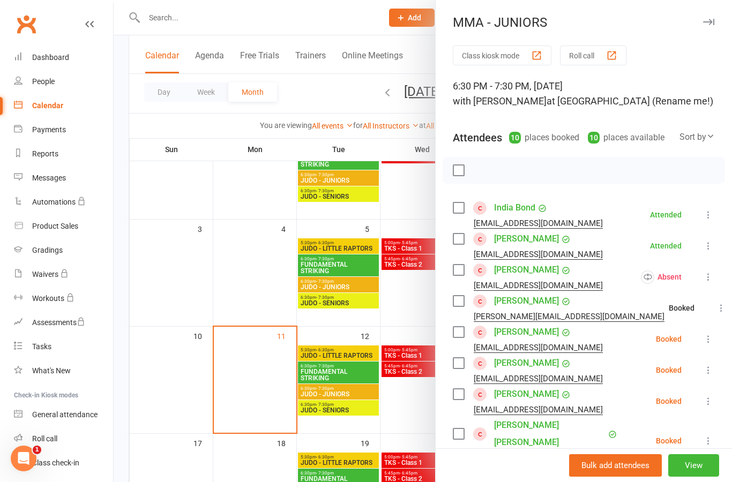
click at [705, 338] on icon at bounding box center [708, 339] width 11 height 11
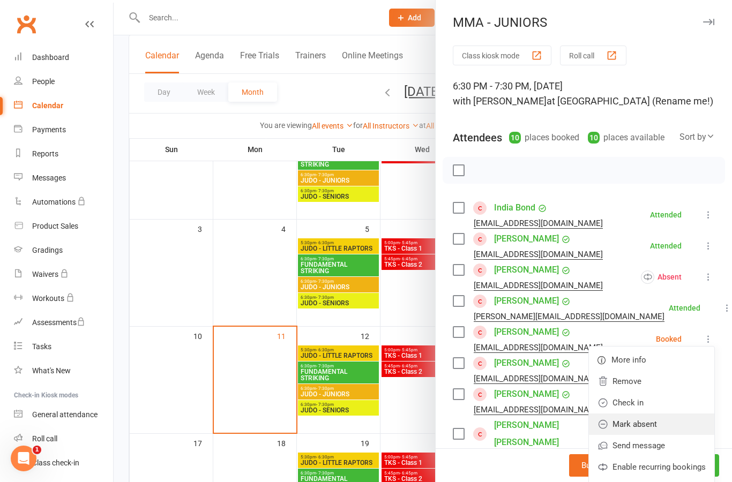
click at [685, 425] on link "Mark absent" at bounding box center [651, 424] width 125 height 21
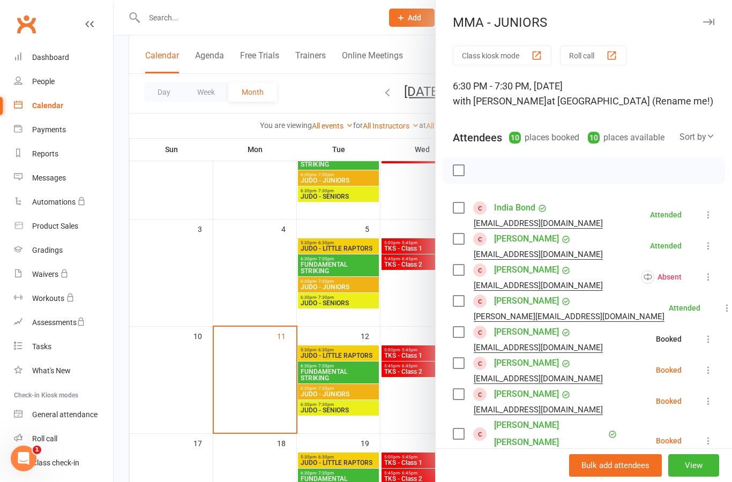
click at [711, 376] on icon at bounding box center [708, 370] width 11 height 11
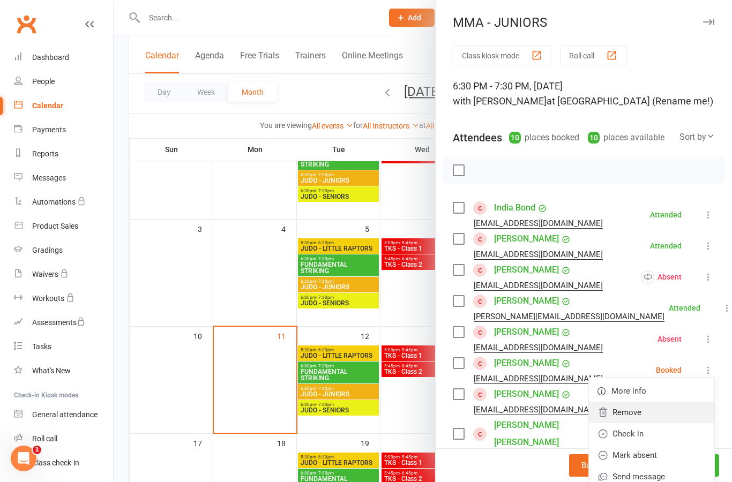
click at [665, 418] on link "Remove" at bounding box center [651, 412] width 125 height 21
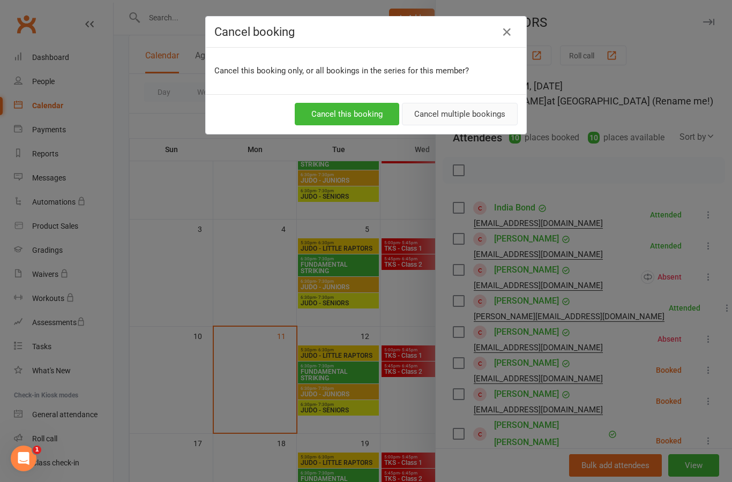
click at [491, 121] on button "Cancel multiple bookings" at bounding box center [460, 114] width 116 height 23
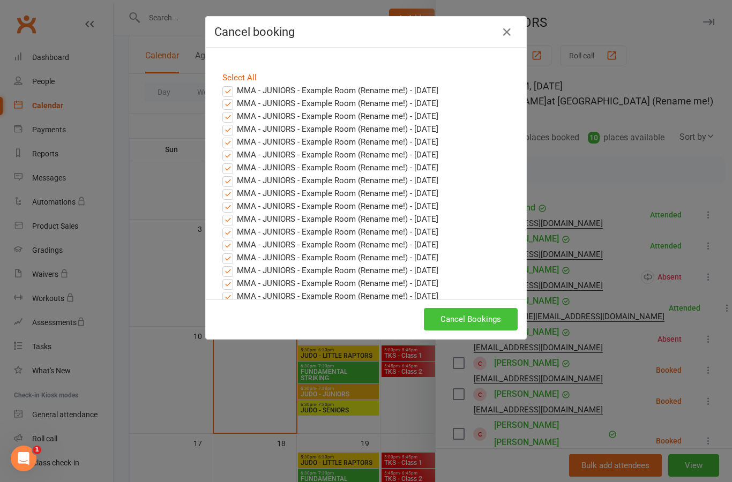
click at [500, 326] on button "Cancel Bookings" at bounding box center [471, 319] width 94 height 23
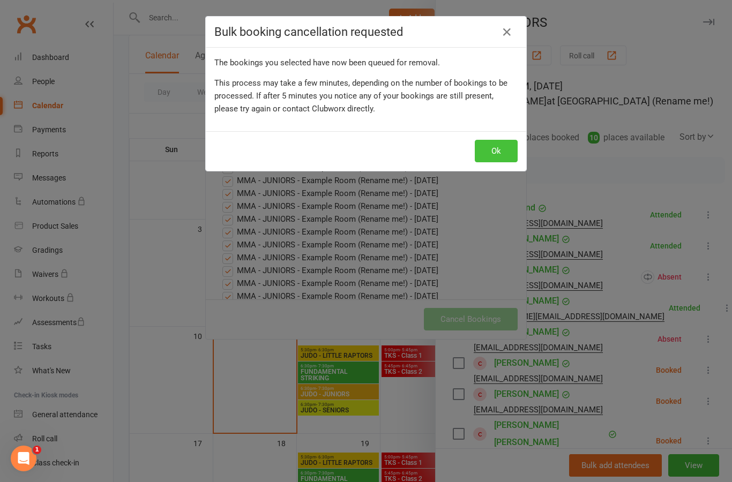
click at [506, 154] on button "Ok" at bounding box center [496, 151] width 43 height 23
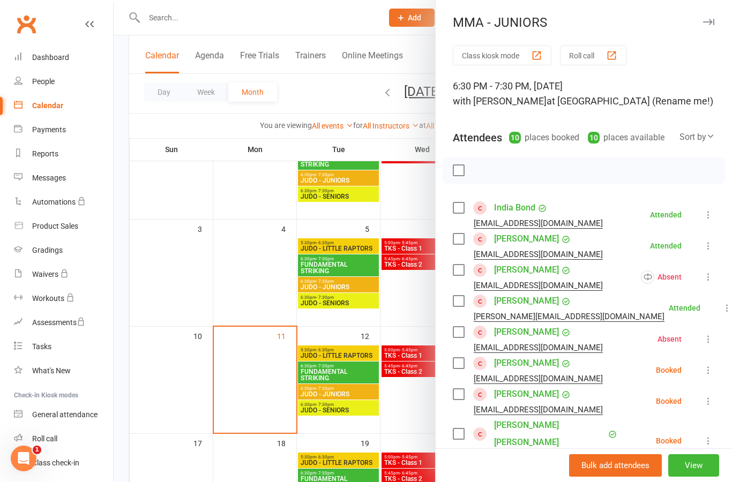
click at [714, 401] on icon at bounding box center [708, 401] width 11 height 11
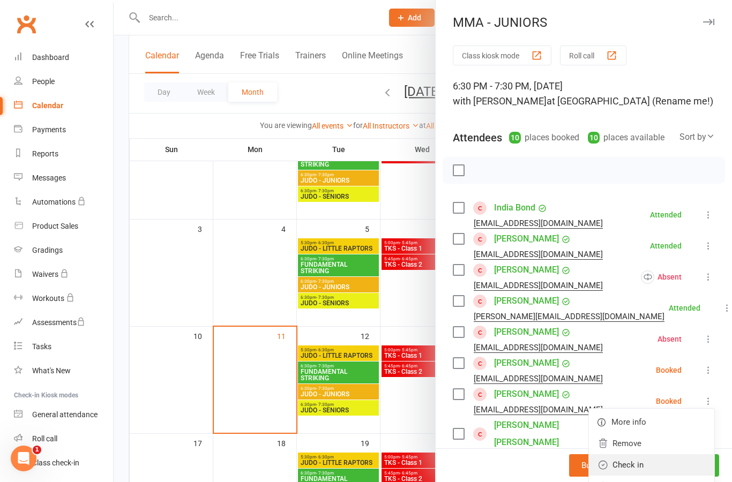
click at [686, 467] on link "Check in" at bounding box center [651, 465] width 125 height 21
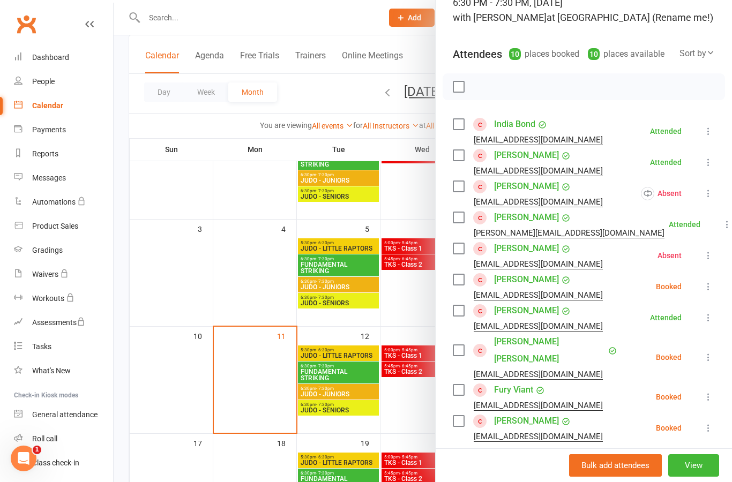
scroll to position [92, 0]
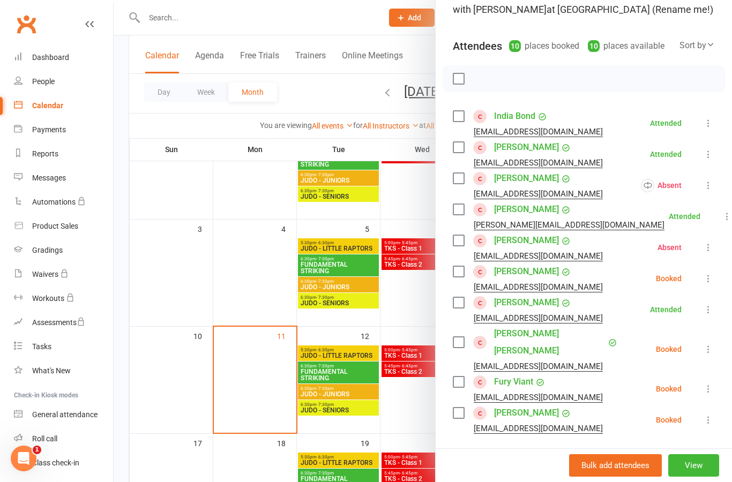
click at [711, 345] on icon at bounding box center [708, 349] width 11 height 11
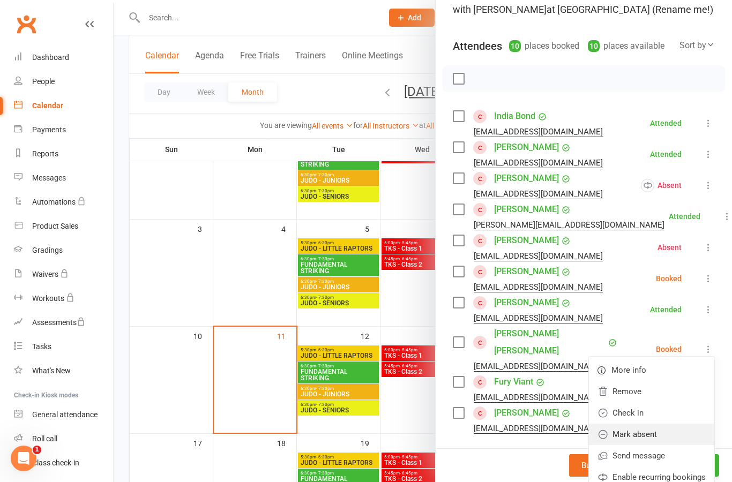
click at [675, 425] on link "Mark absent" at bounding box center [651, 434] width 125 height 21
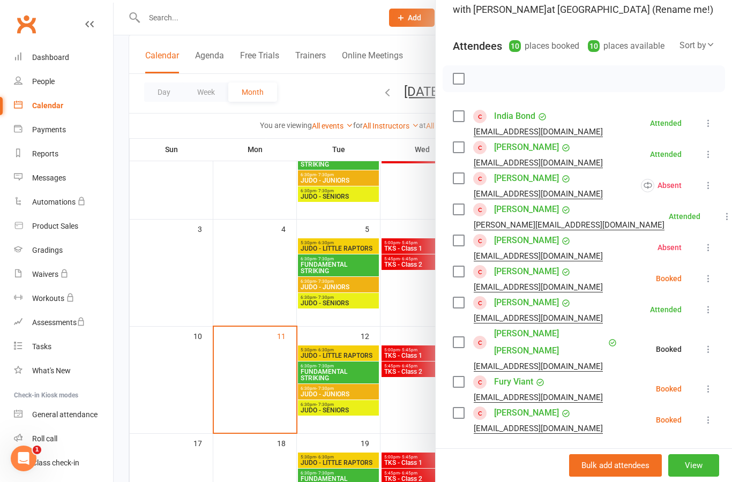
click at [713, 384] on icon at bounding box center [708, 389] width 11 height 11
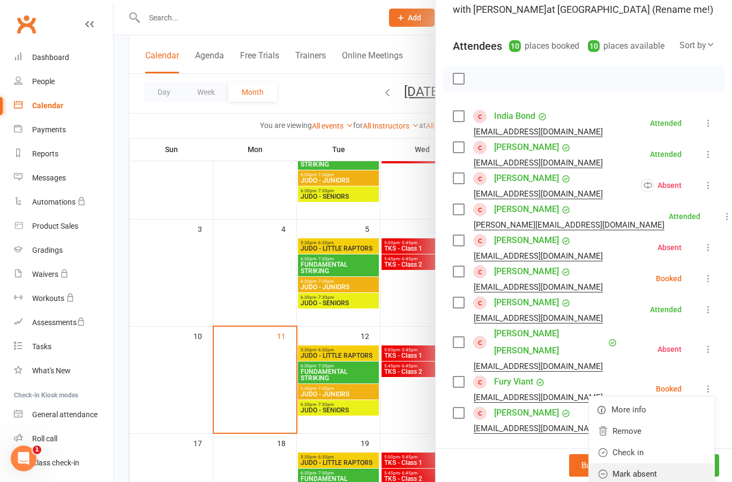
click at [676, 464] on link "Mark absent" at bounding box center [651, 474] width 125 height 21
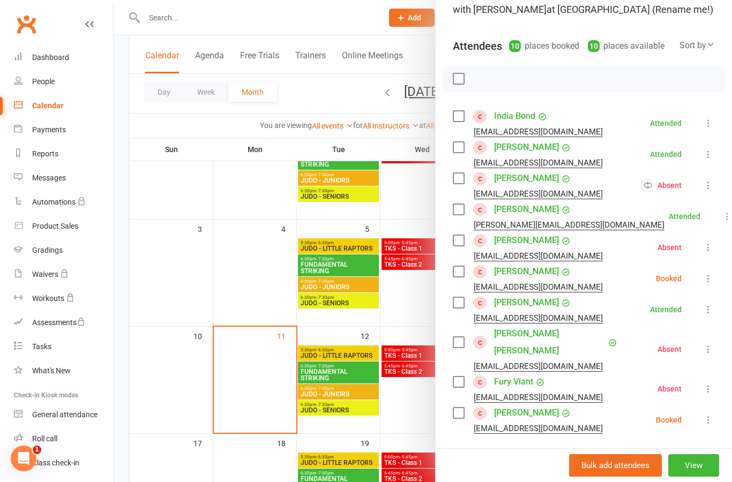
click at [711, 415] on icon at bounding box center [708, 420] width 11 height 11
click at [680, 473] on link "Check in" at bounding box center [651, 483] width 125 height 21
click at [704, 416] on li "[PERSON_NAME] [EMAIL_ADDRESS][DOMAIN_NAME] Attended More info Remove Mark absen…" at bounding box center [584, 420] width 262 height 31
click at [711, 415] on icon at bounding box center [708, 420] width 11 height 11
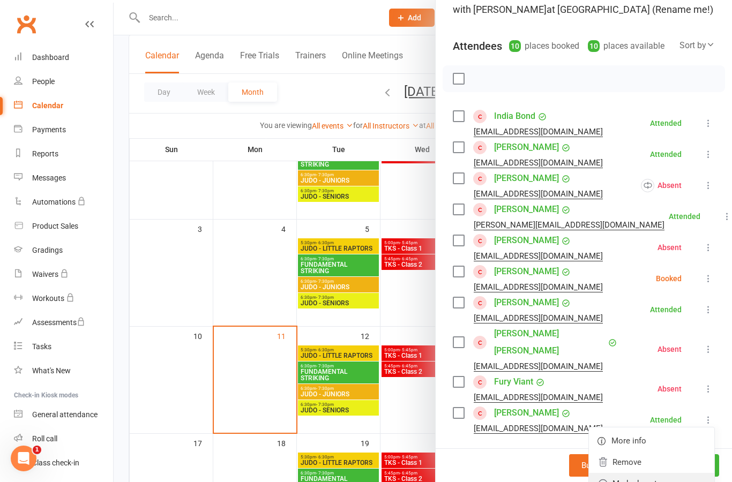
click at [686, 473] on link "Mark absent" at bounding box center [651, 483] width 125 height 21
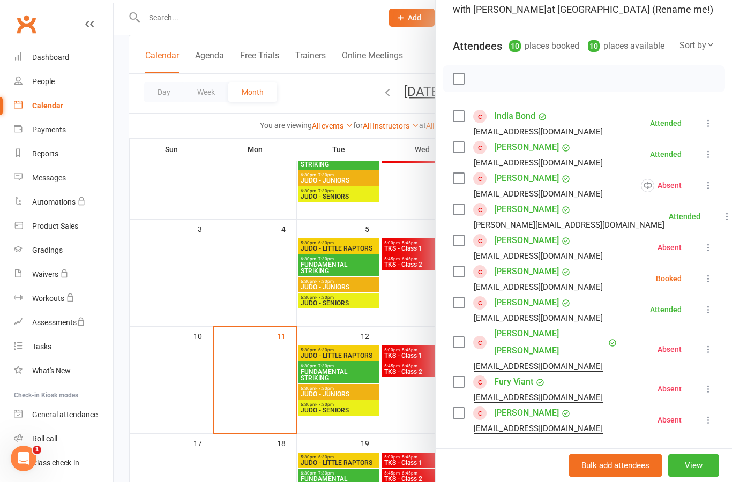
click at [715, 383] on button at bounding box center [708, 389] width 13 height 13
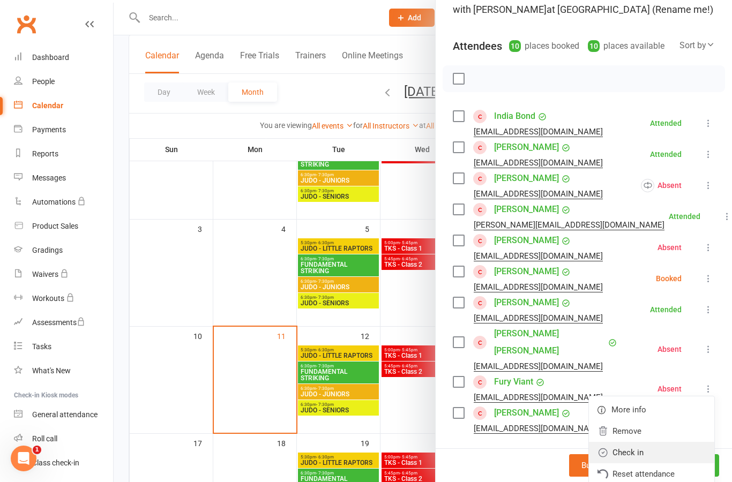
click at [689, 442] on link "Check in" at bounding box center [651, 452] width 125 height 21
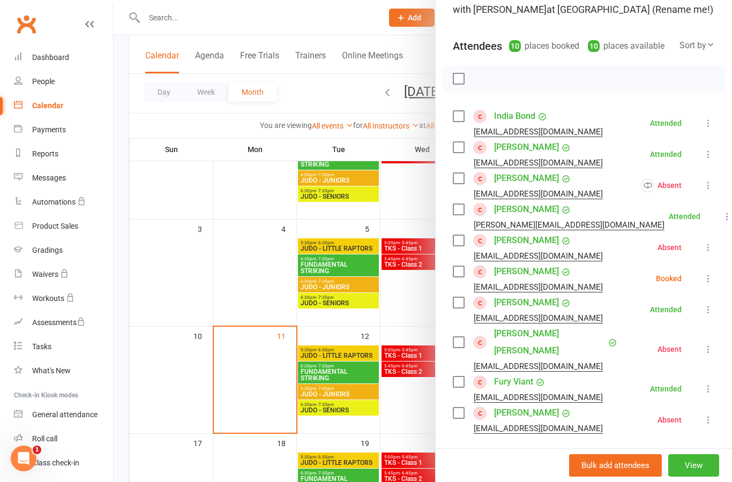
click at [414, 306] on div at bounding box center [423, 241] width 619 height 482
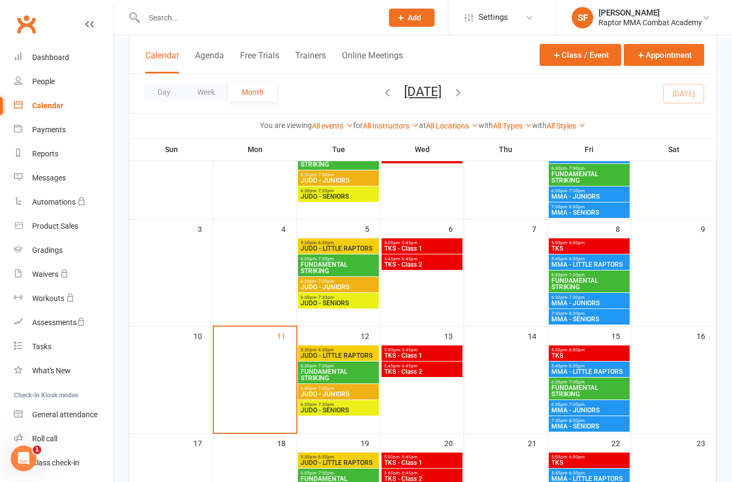
click at [618, 270] on div "5:45pm - 6:30pm MMA - LITTLE RAPTORS" at bounding box center [589, 263] width 81 height 16
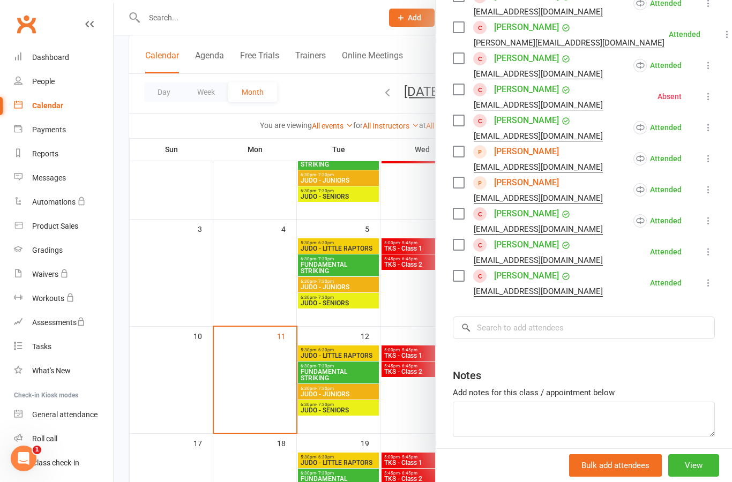
scroll to position [242, 0]
click at [590, 332] on input "search" at bounding box center [584, 328] width 262 height 23
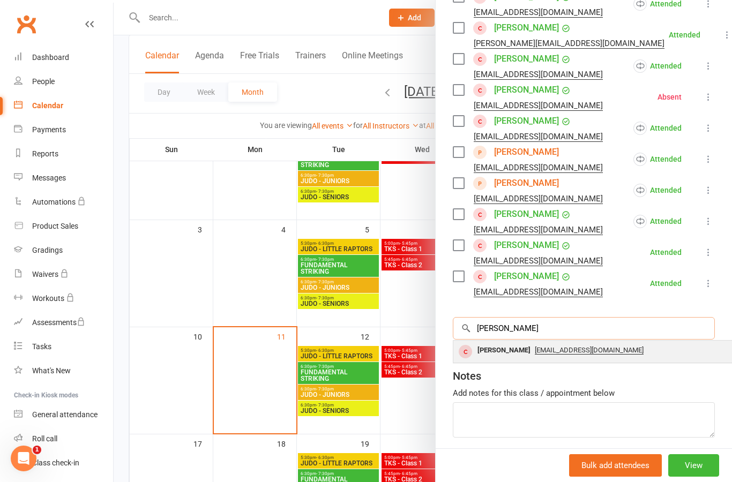
type input "[PERSON_NAME]"
click at [512, 354] on div "[PERSON_NAME]" at bounding box center [504, 351] width 62 height 16
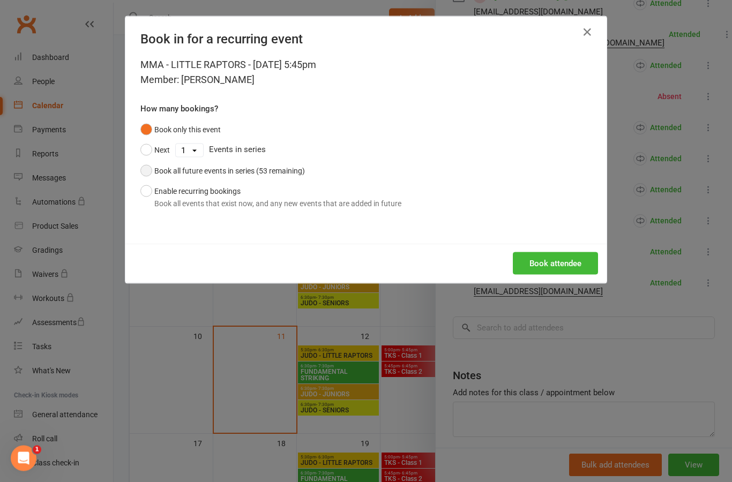
click at [280, 179] on button "Book all future events in series (53 remaining)" at bounding box center [222, 171] width 165 height 20
click at [585, 258] on button "Book attendee" at bounding box center [555, 263] width 85 height 23
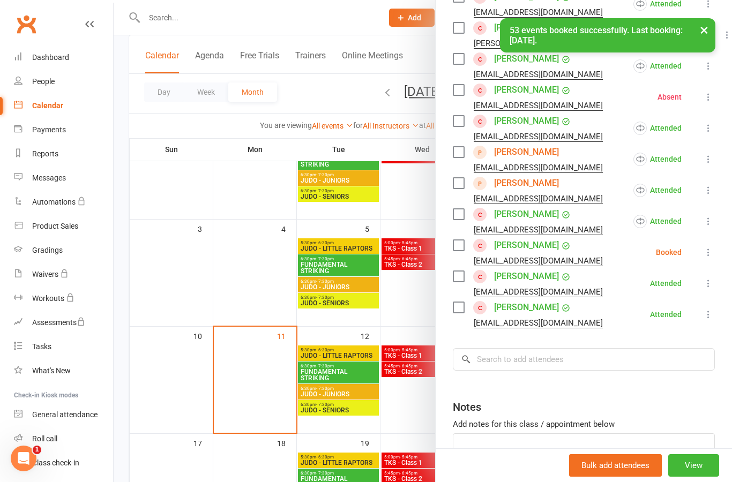
click at [429, 316] on div at bounding box center [423, 241] width 619 height 482
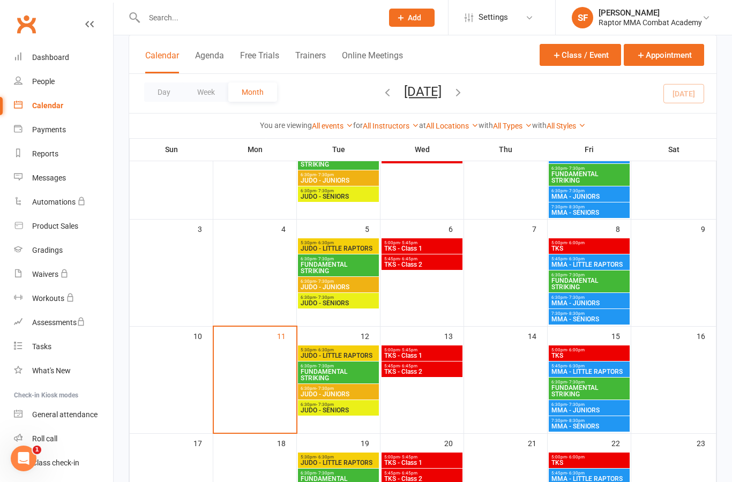
click at [612, 317] on span "MMA - SENIORS" at bounding box center [589, 319] width 77 height 6
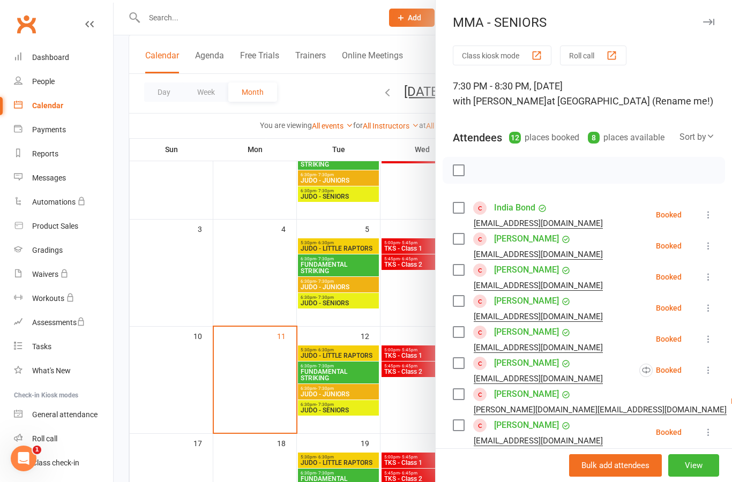
click at [708, 212] on icon at bounding box center [708, 215] width 11 height 11
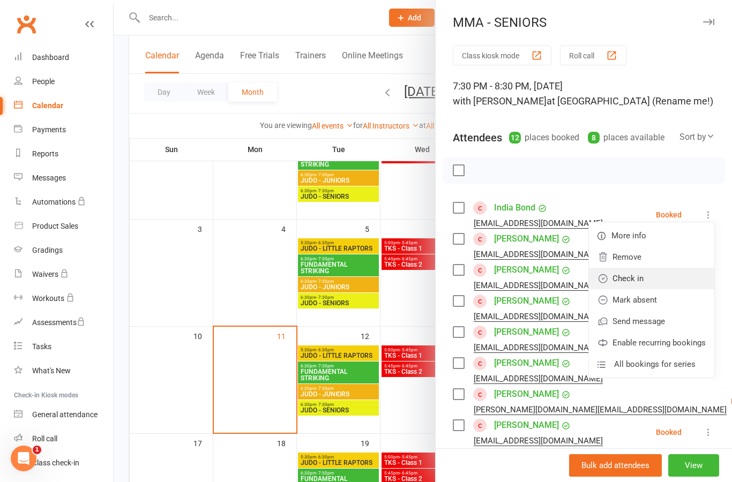
click at [679, 278] on link "Check in" at bounding box center [651, 278] width 125 height 21
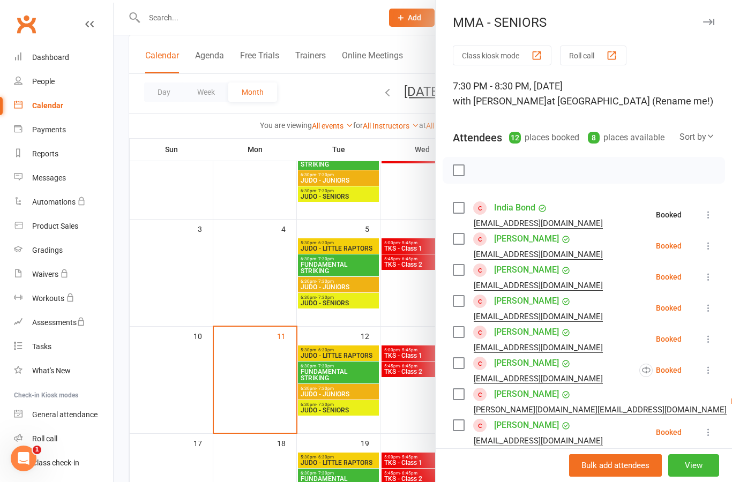
click at [710, 248] on icon at bounding box center [708, 246] width 11 height 11
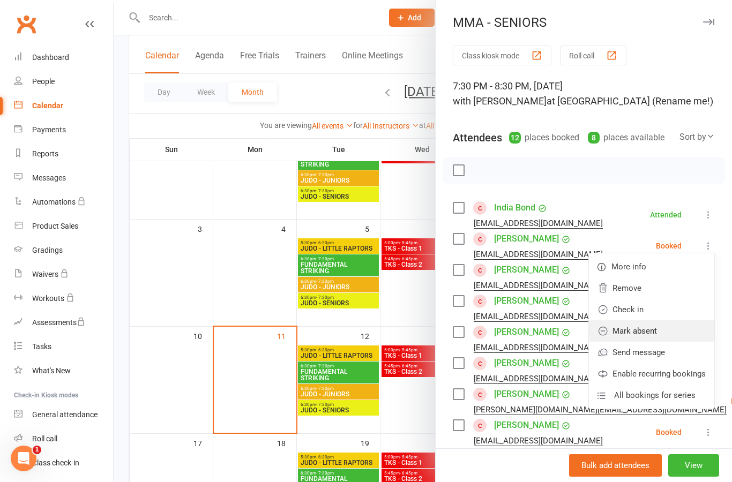
click at [676, 332] on link "Mark absent" at bounding box center [651, 331] width 125 height 21
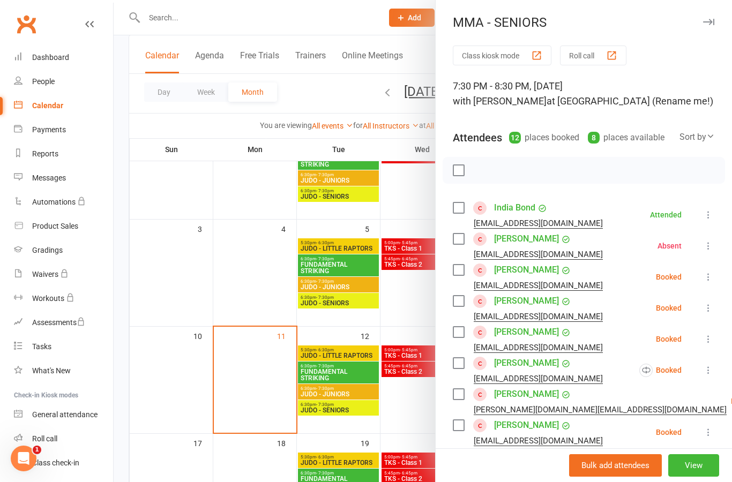
click at [713, 277] on icon at bounding box center [708, 277] width 11 height 11
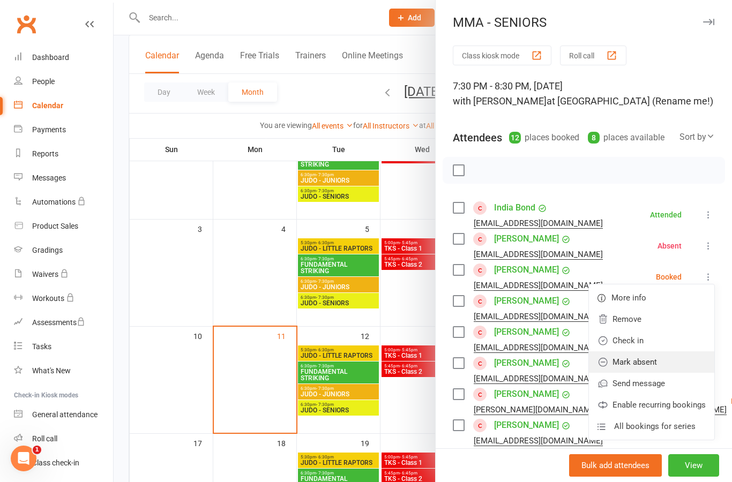
click at [682, 363] on link "Mark absent" at bounding box center [651, 362] width 125 height 21
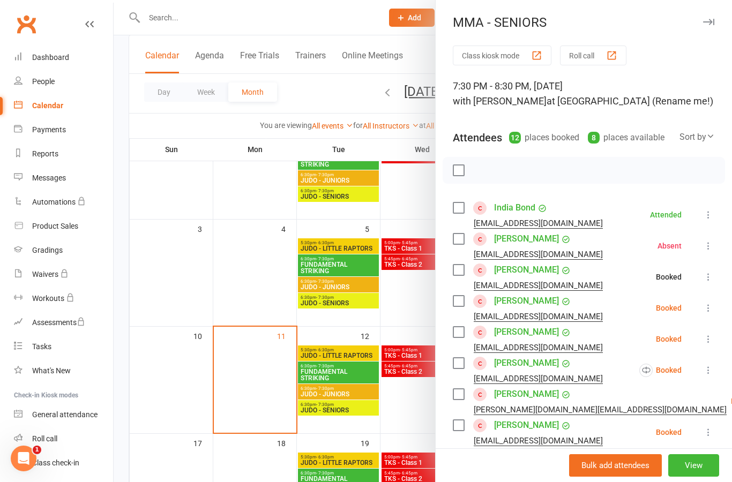
click at [713, 311] on icon at bounding box center [708, 308] width 11 height 11
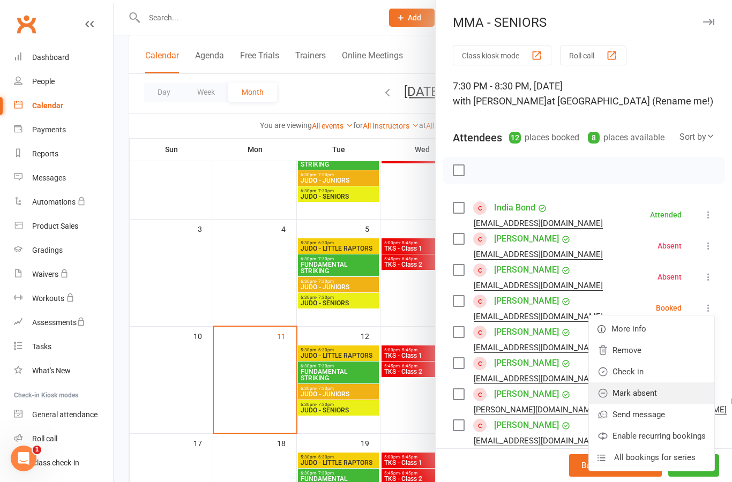
click at [682, 396] on link "Mark absent" at bounding box center [651, 393] width 125 height 21
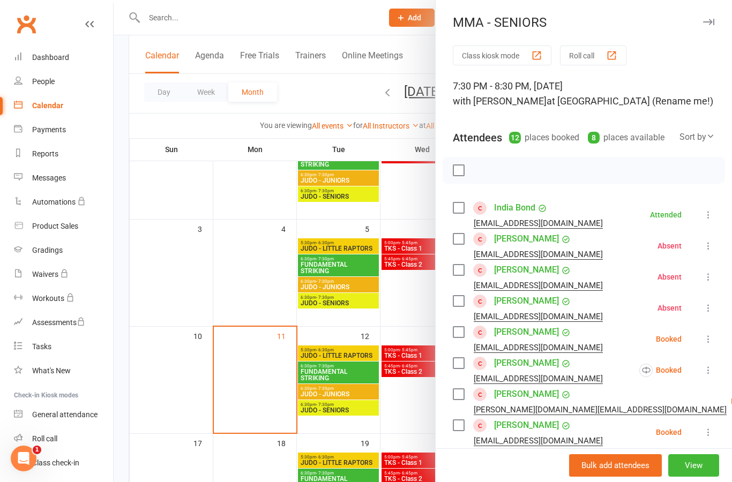
click at [709, 346] on button at bounding box center [708, 339] width 13 height 13
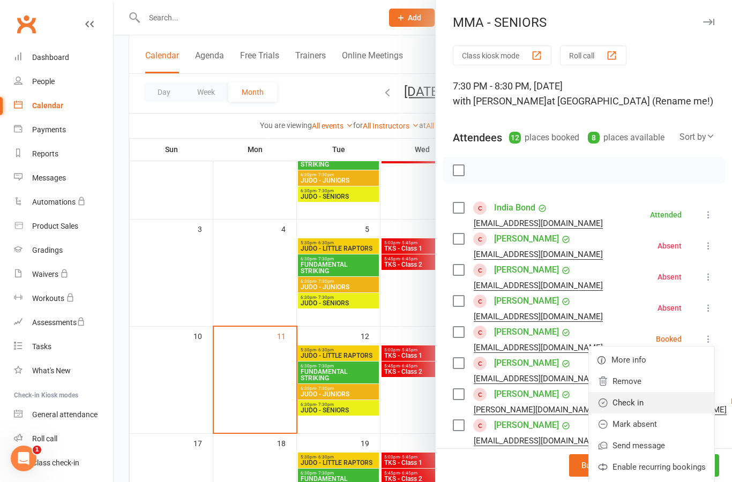
click at [680, 404] on link "Check in" at bounding box center [651, 402] width 125 height 21
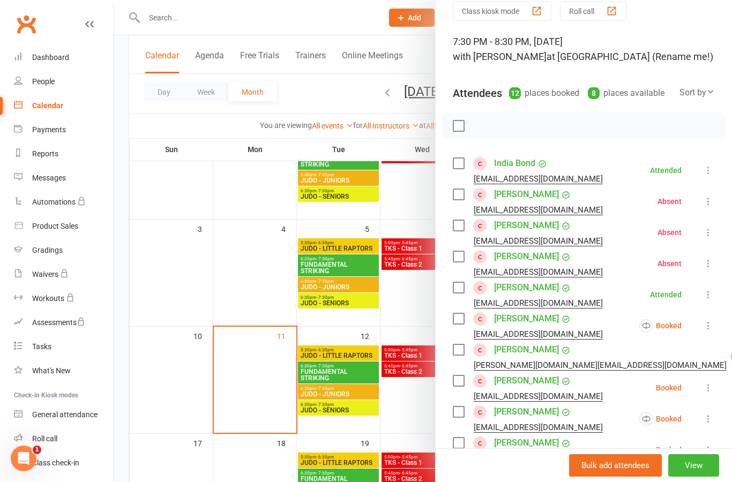
scroll to position [47, 0]
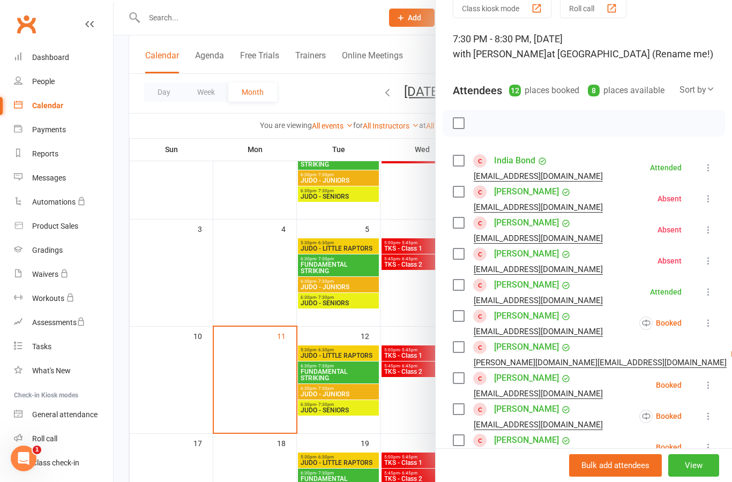
click at [704, 332] on li "[PERSON_NAME] [PERSON_NAME][EMAIL_ADDRESS][DOMAIN_NAME] Booked More info Remove…" at bounding box center [584, 323] width 262 height 31
click at [709, 327] on icon at bounding box center [708, 323] width 11 height 11
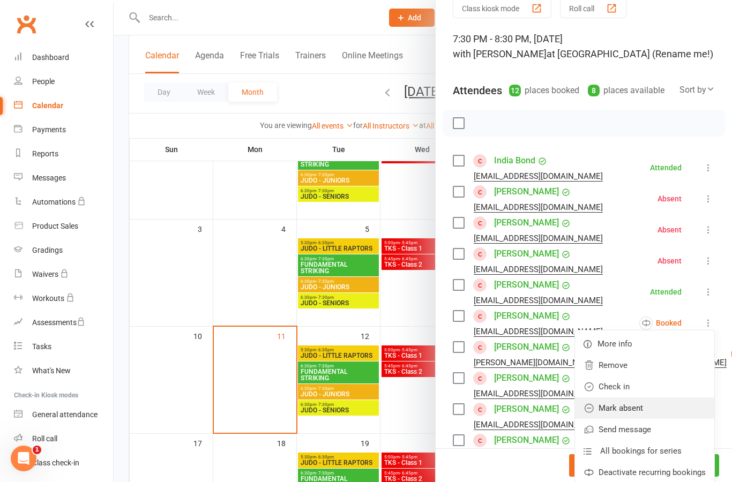
click at [681, 398] on link "Mark absent" at bounding box center [644, 408] width 139 height 21
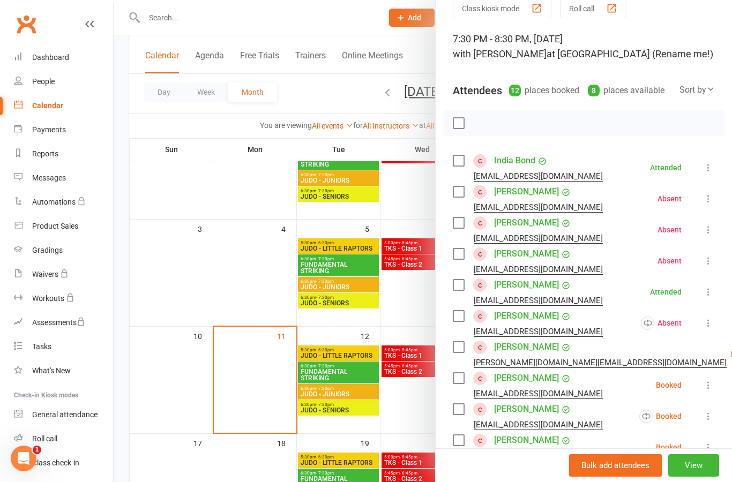
click at [709, 328] on icon at bounding box center [708, 323] width 11 height 11
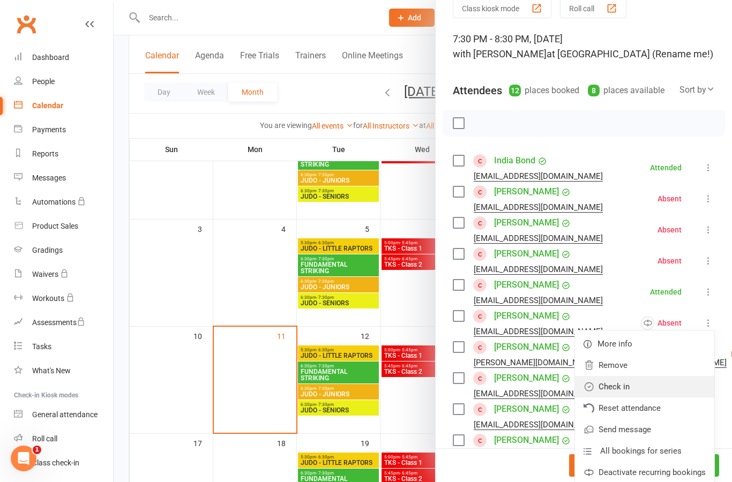
click at [683, 393] on link "Check in" at bounding box center [644, 386] width 139 height 21
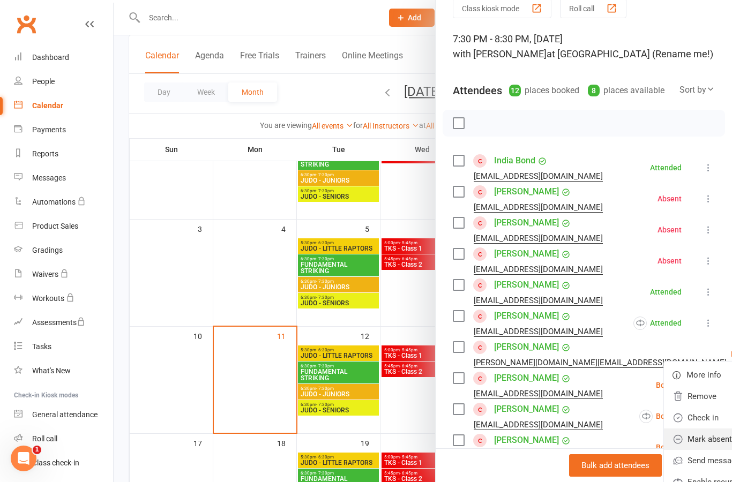
click at [681, 443] on link "Mark absent" at bounding box center [726, 439] width 125 height 21
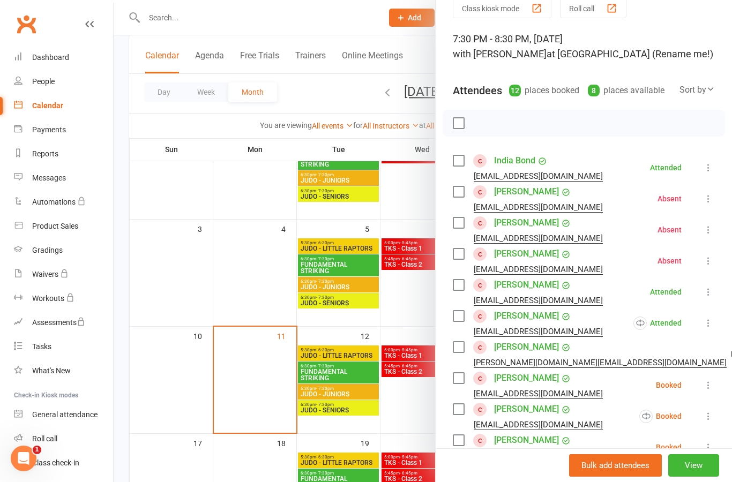
click at [712, 384] on icon at bounding box center [708, 385] width 11 height 11
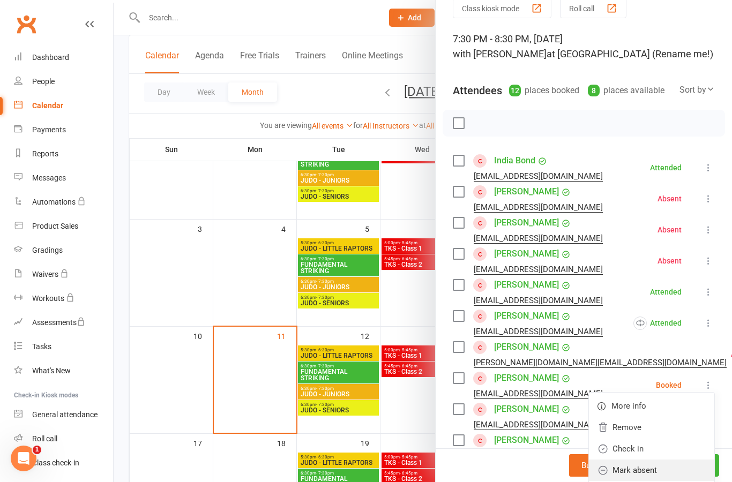
click at [684, 475] on link "Mark absent" at bounding box center [651, 470] width 125 height 21
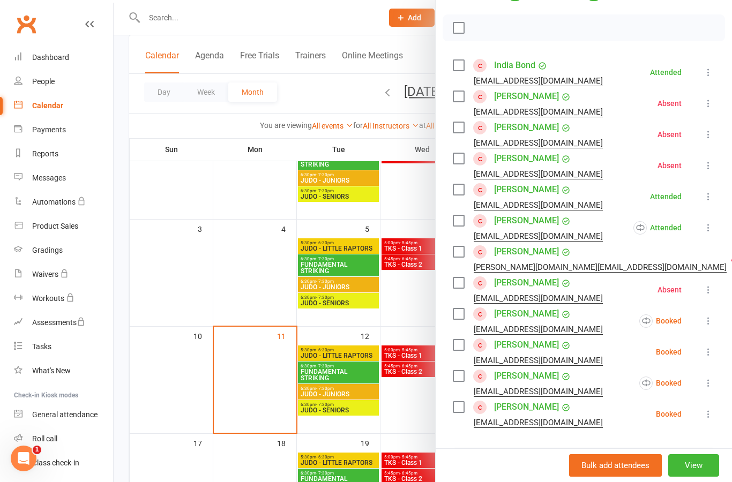
scroll to position [144, 0]
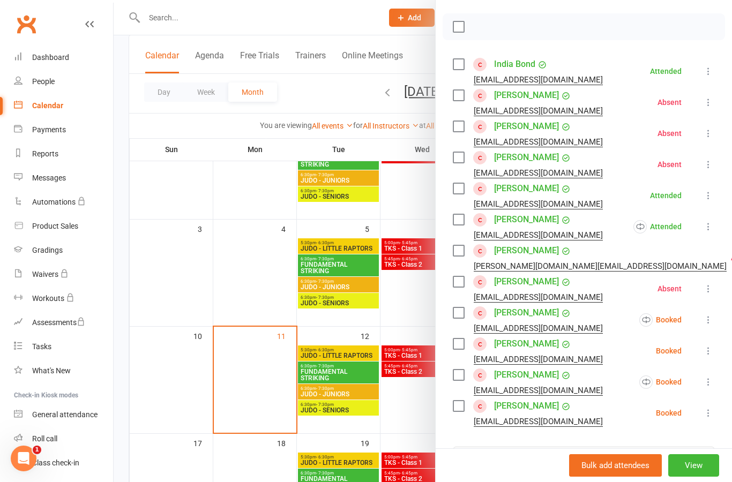
click at [715, 324] on button at bounding box center [708, 320] width 13 height 13
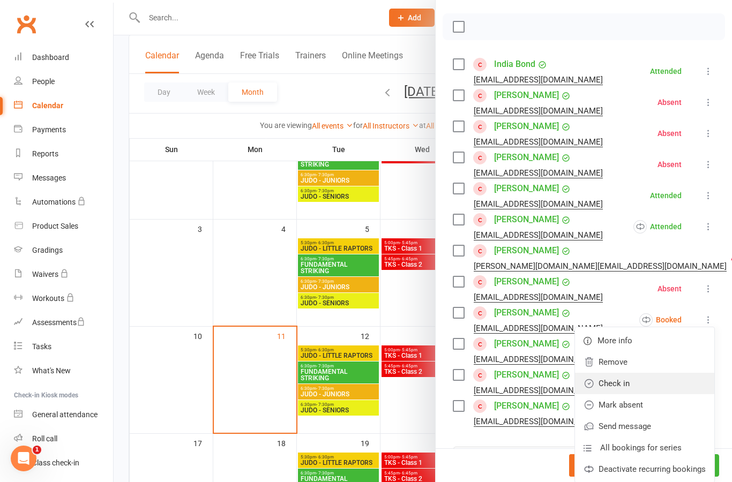
click at [674, 392] on link "Check in" at bounding box center [644, 383] width 139 height 21
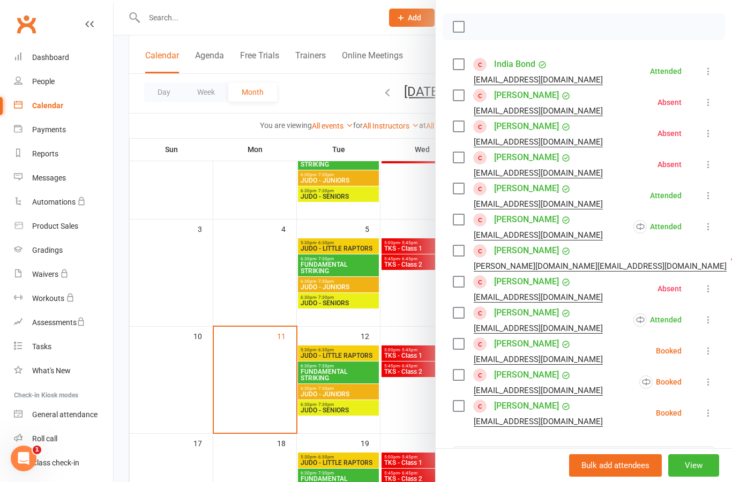
click at [713, 347] on icon at bounding box center [708, 351] width 11 height 11
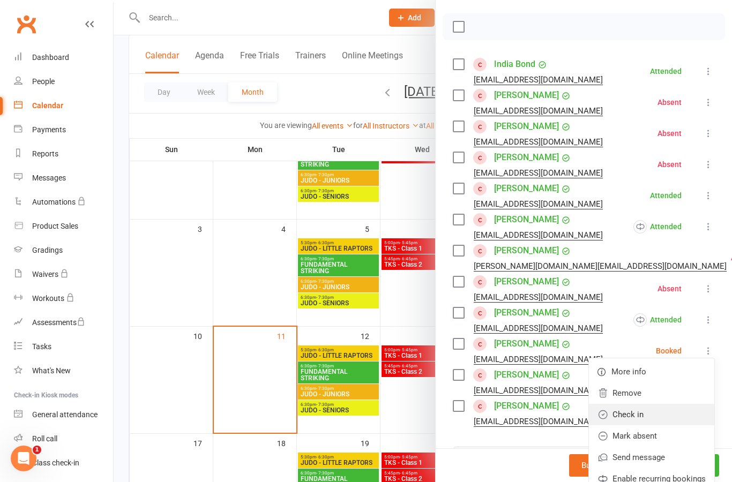
click at [678, 417] on link "Check in" at bounding box center [651, 414] width 125 height 21
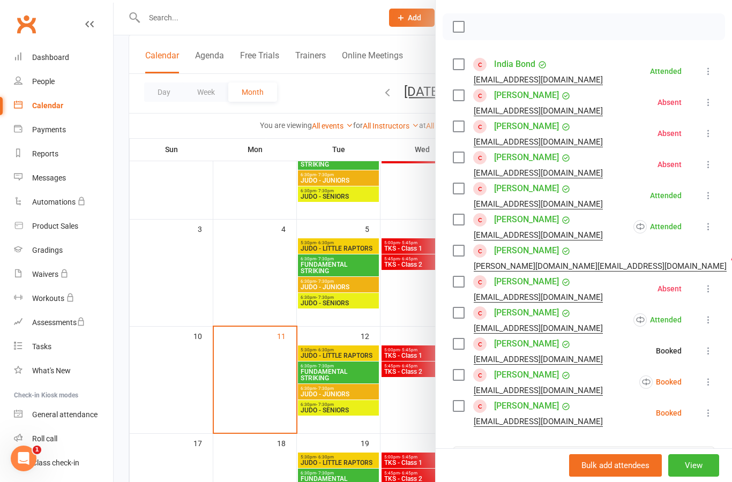
click at [707, 382] on icon at bounding box center [708, 382] width 11 height 11
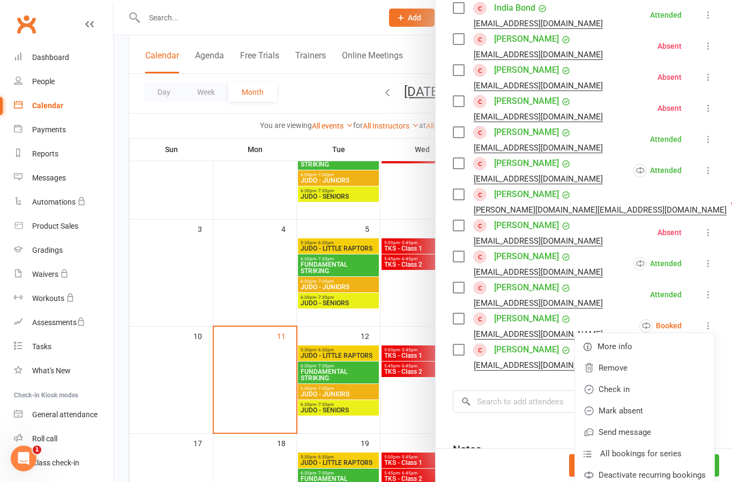
scroll to position [218, 0]
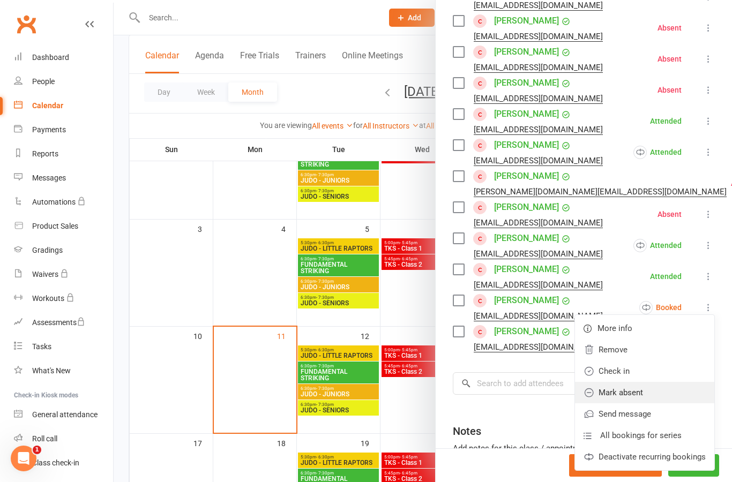
click at [656, 395] on link "Mark absent" at bounding box center [644, 392] width 139 height 21
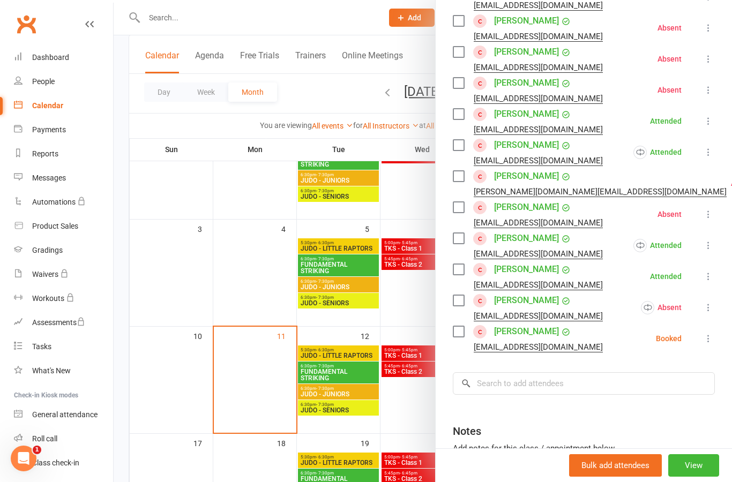
click at [711, 338] on icon at bounding box center [708, 338] width 11 height 11
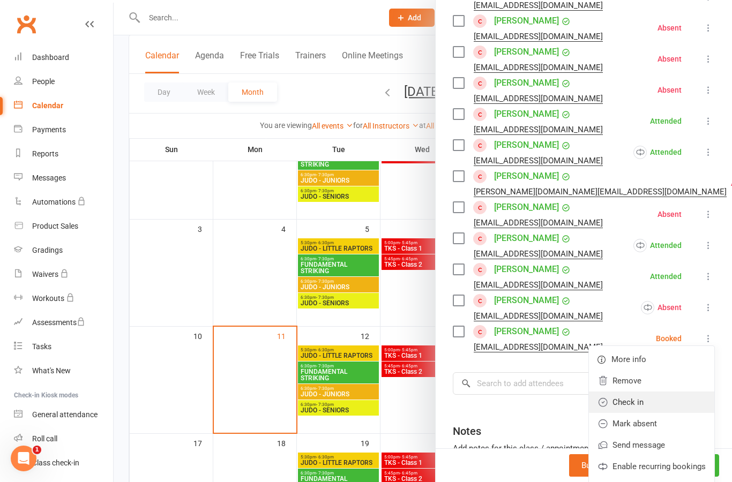
click at [670, 409] on link "Check in" at bounding box center [651, 402] width 125 height 21
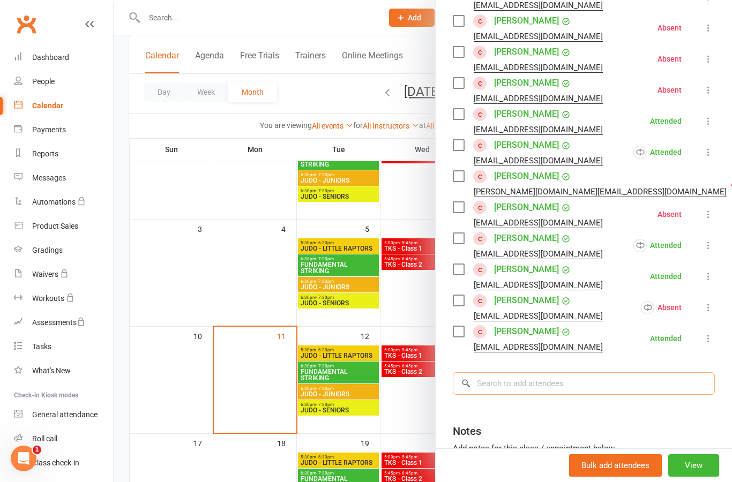
click at [600, 388] on input "search" at bounding box center [584, 384] width 262 height 23
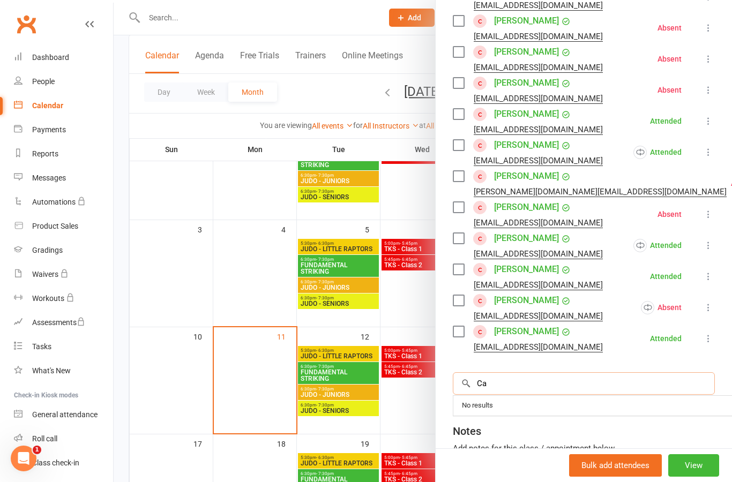
type input "C"
type input "K"
type input "Caelan"
click at [415, 410] on div at bounding box center [423, 241] width 619 height 482
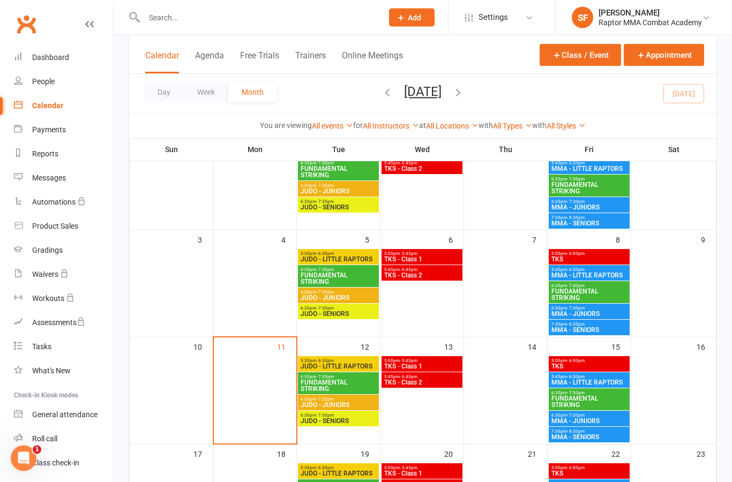
scroll to position [101, 0]
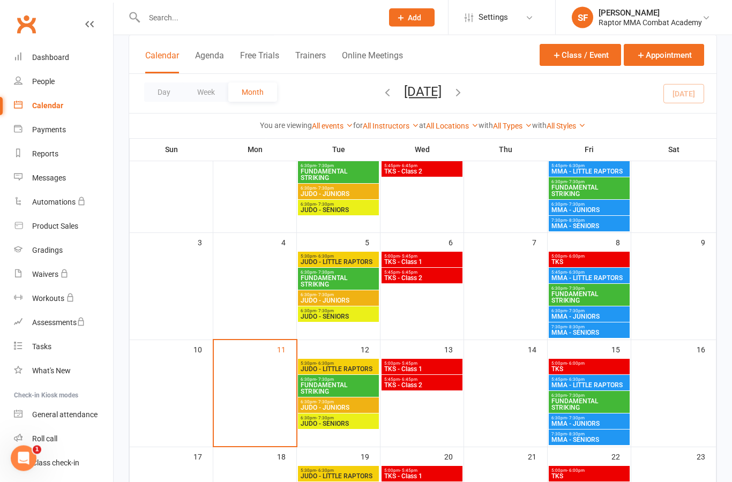
click at [604, 224] on span "MMA - SENIORS" at bounding box center [589, 227] width 77 height 6
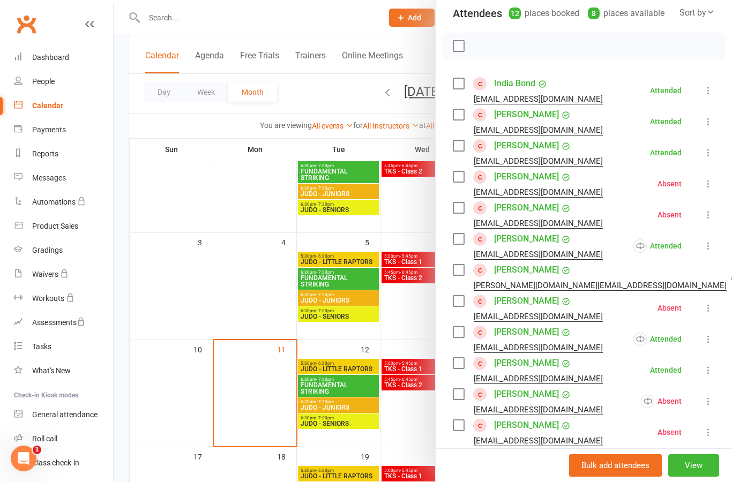
scroll to position [126, 0]
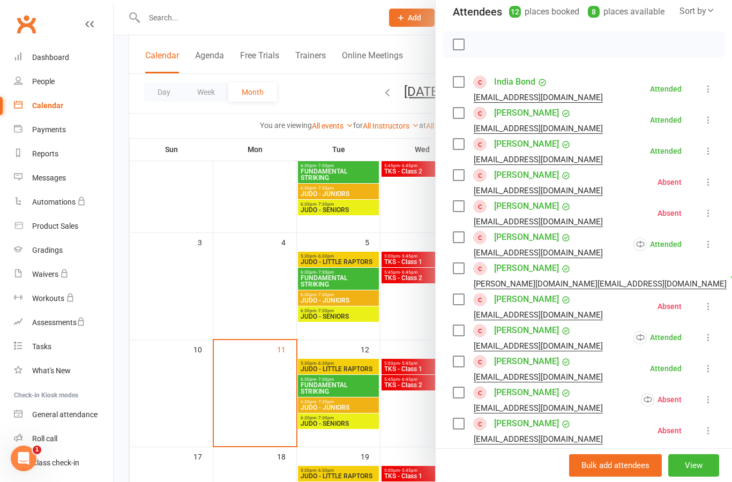
click at [414, 318] on div at bounding box center [423, 241] width 619 height 482
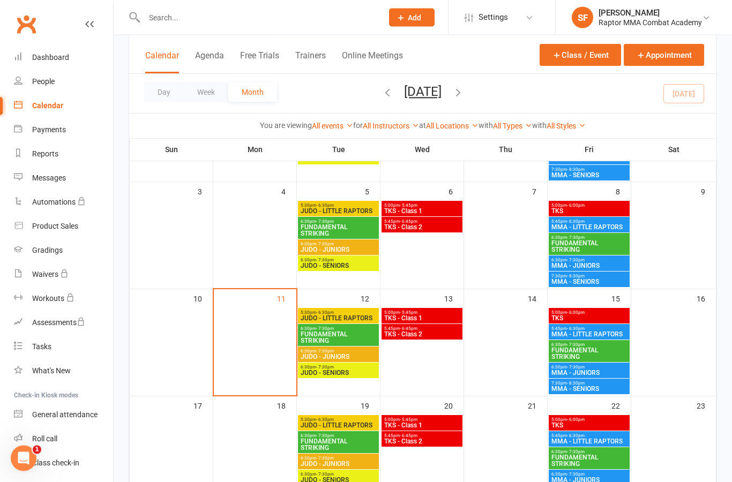
scroll to position [152, 0]
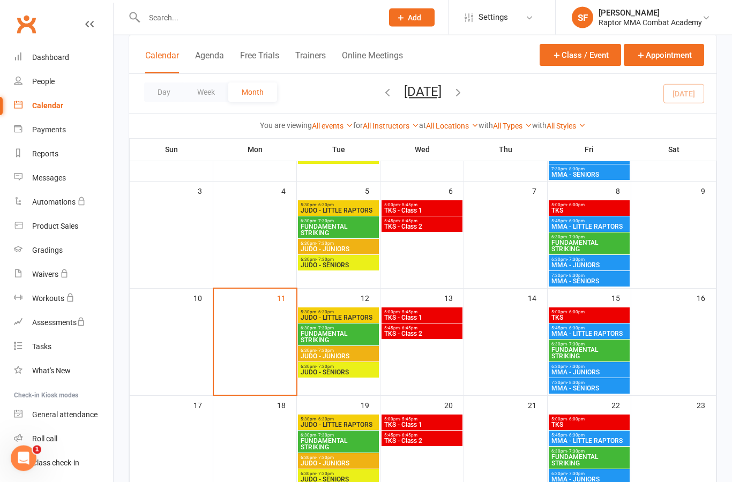
click at [612, 285] on div "7:30pm - 8:30pm MMA - SENIORS" at bounding box center [589, 280] width 81 height 16
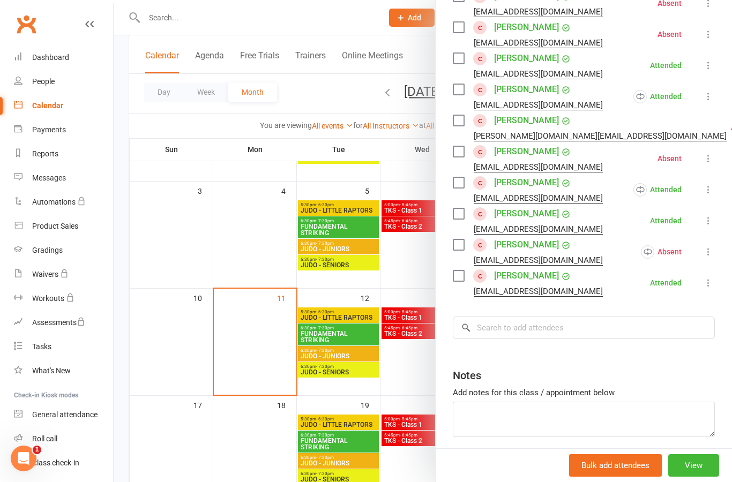
scroll to position [273, 0]
click at [422, 266] on div at bounding box center [423, 241] width 619 height 482
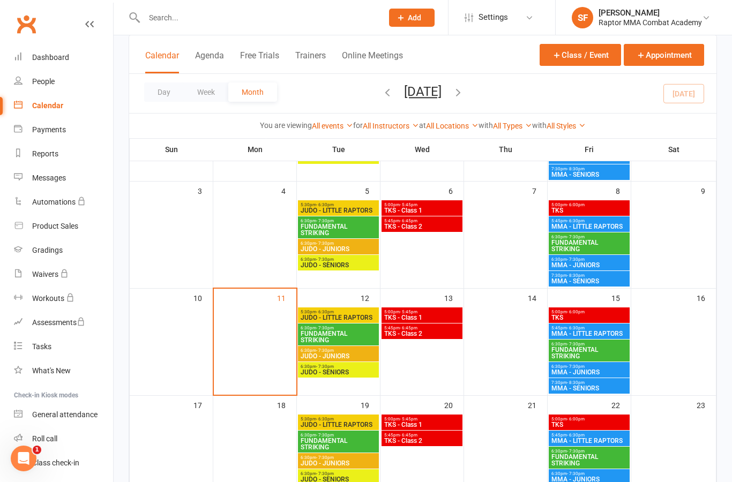
click at [616, 267] on span "MMA - JUNIORS" at bounding box center [589, 265] width 77 height 6
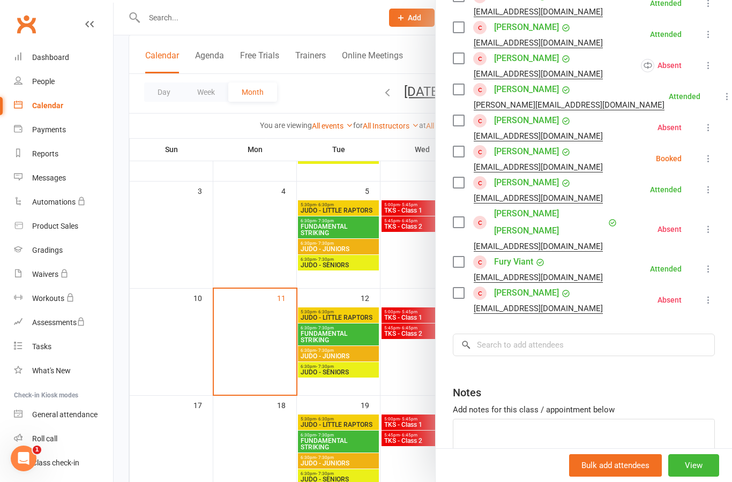
scroll to position [211, 0]
click at [595, 334] on input "search" at bounding box center [584, 345] width 262 height 23
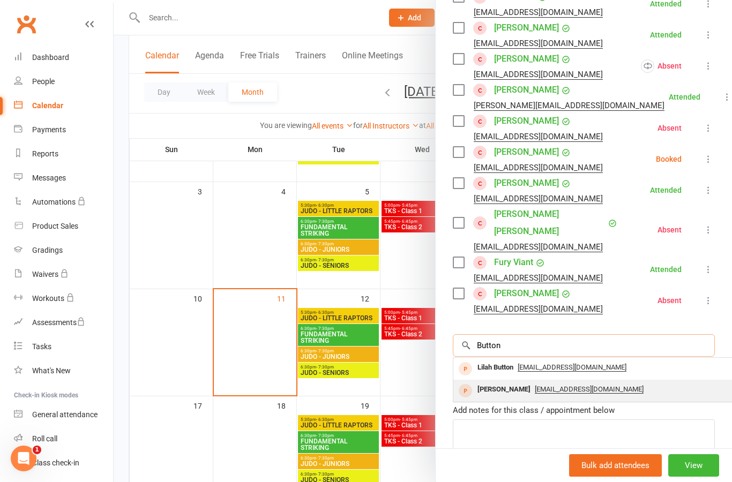
type input "Button"
click at [506, 382] on div "[PERSON_NAME]" at bounding box center [504, 390] width 62 height 16
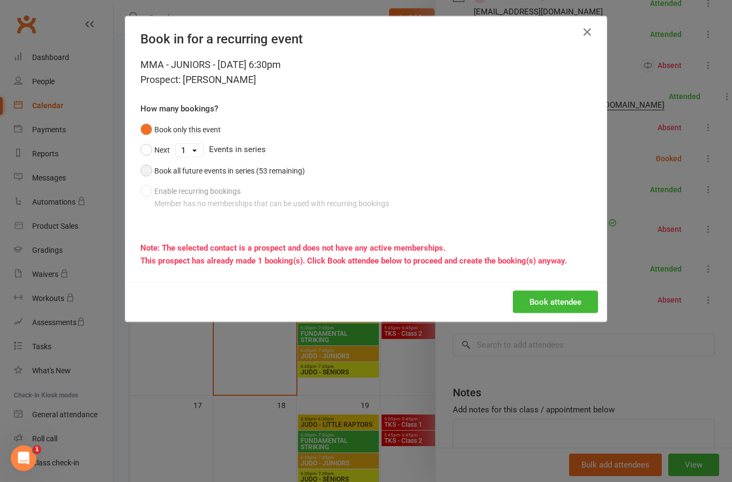
click at [273, 179] on button "Book all future events in series (53 remaining)" at bounding box center [222, 171] width 165 height 20
click at [578, 303] on button "Book attendee" at bounding box center [555, 302] width 85 height 23
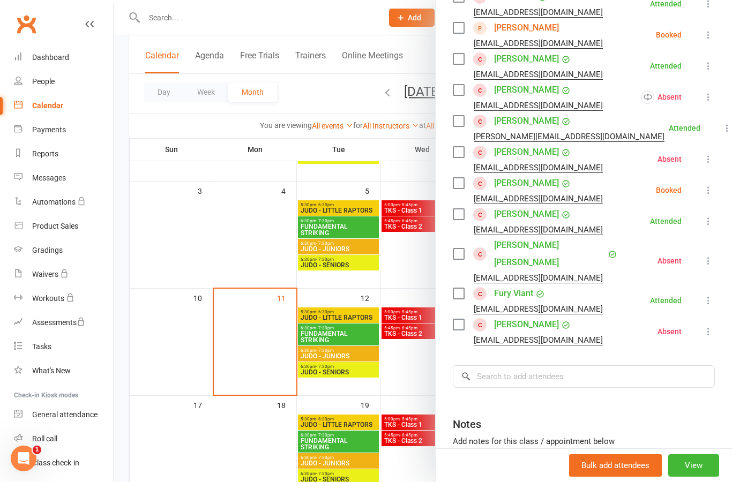
click at [710, 326] on icon at bounding box center [708, 331] width 11 height 11
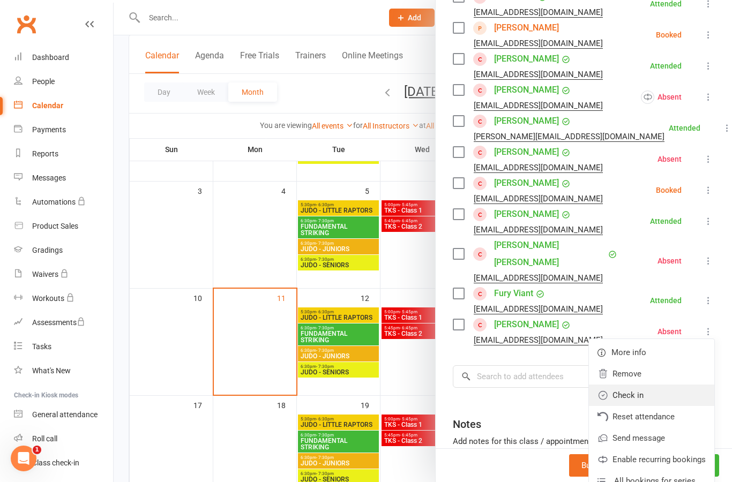
click at [667, 385] on link "Check in" at bounding box center [651, 395] width 125 height 21
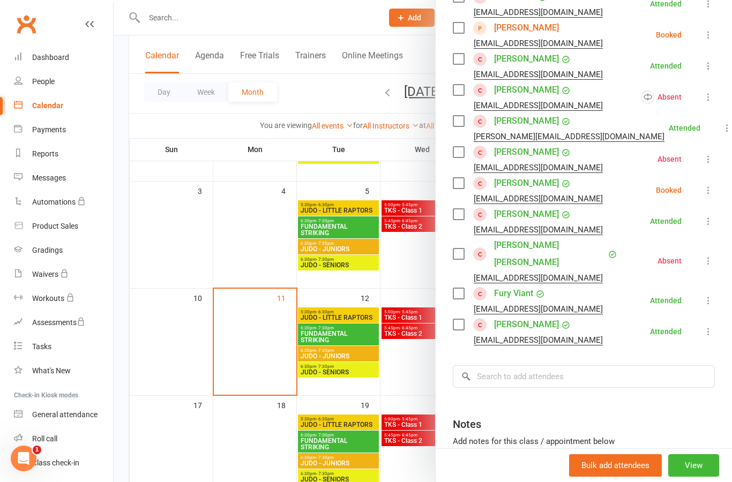
click at [418, 367] on div at bounding box center [423, 241] width 619 height 482
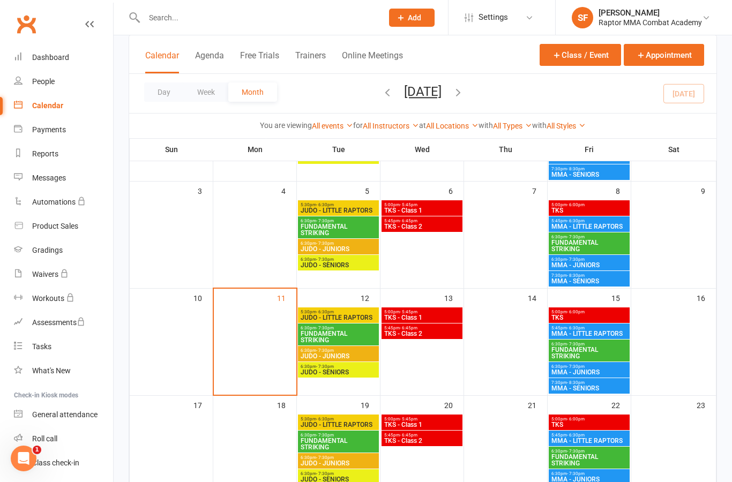
click at [624, 282] on span "MMA - SENIORS" at bounding box center [589, 281] width 77 height 6
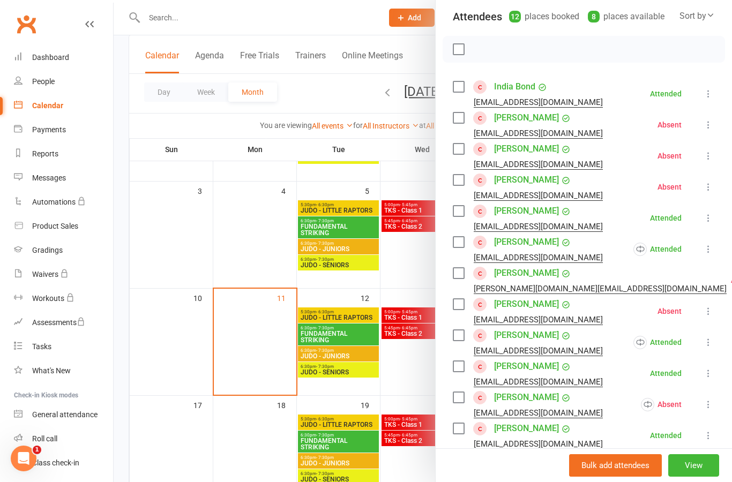
scroll to position [124, 0]
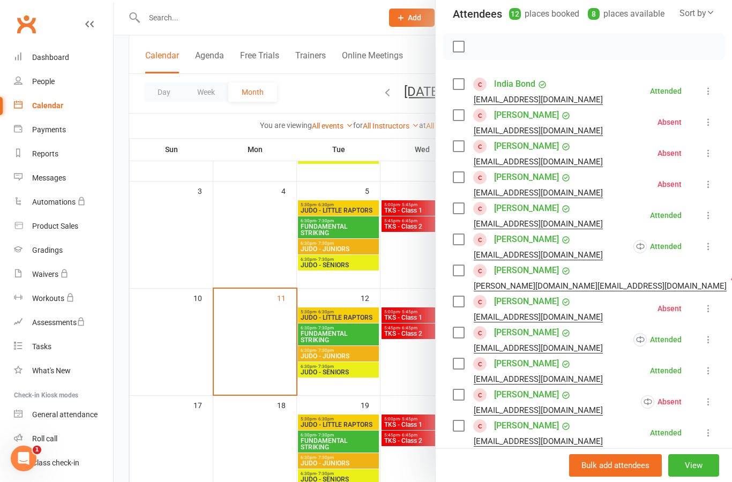
click at [707, 406] on icon at bounding box center [708, 402] width 11 height 11
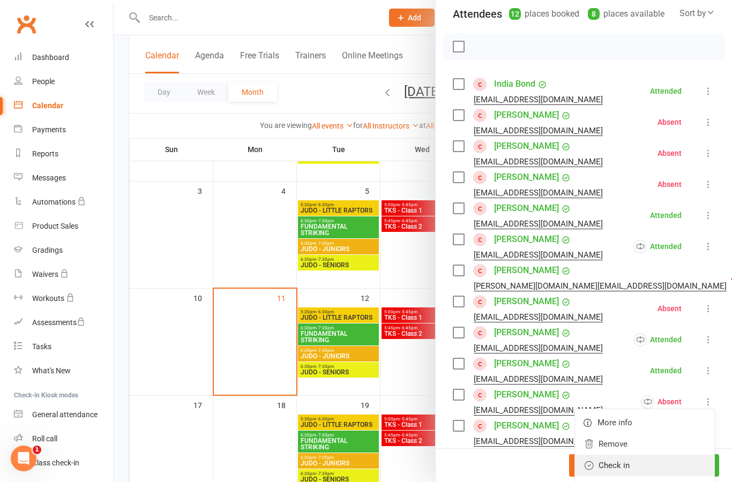
click at [663, 467] on link "Check in" at bounding box center [644, 465] width 139 height 21
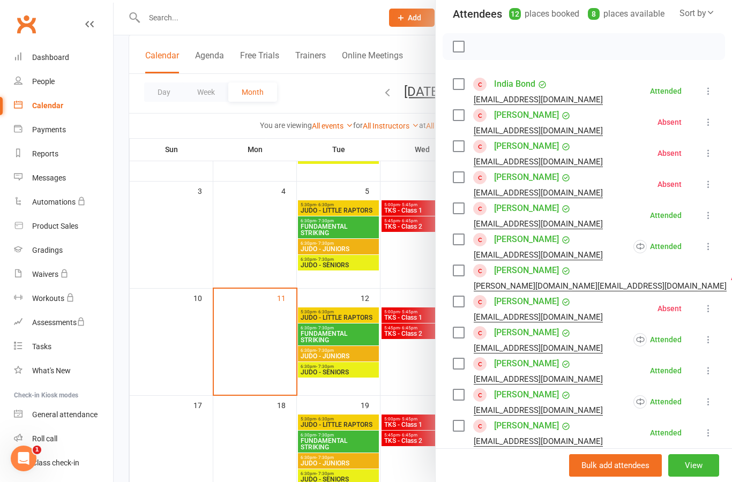
click at [415, 374] on div at bounding box center [423, 241] width 619 height 482
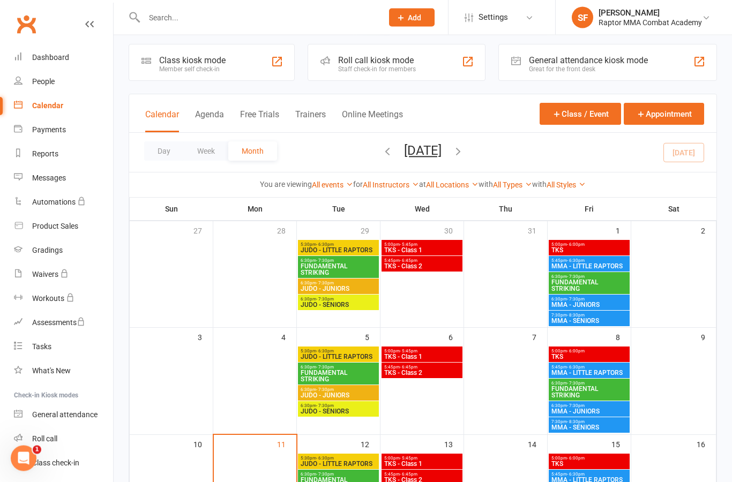
scroll to position [0, 0]
